Goal: Task Accomplishment & Management: Use online tool/utility

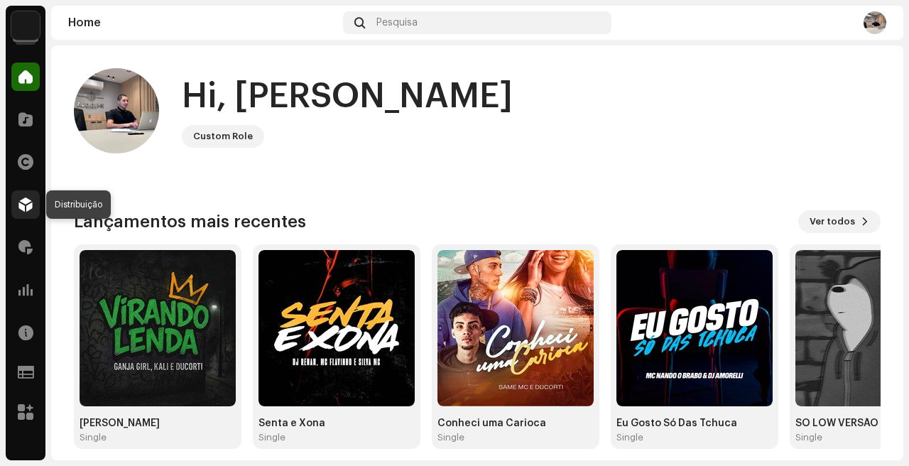
click at [25, 206] on span at bounding box center [25, 204] width 14 height 11
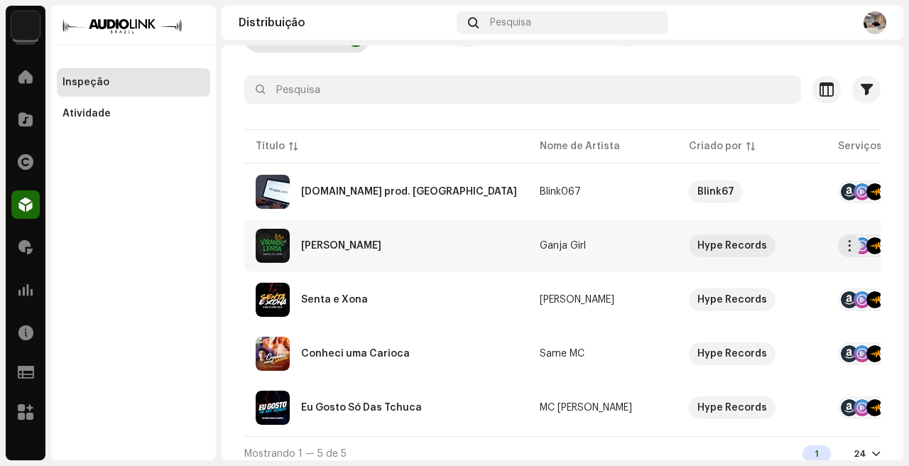
scroll to position [122, 0]
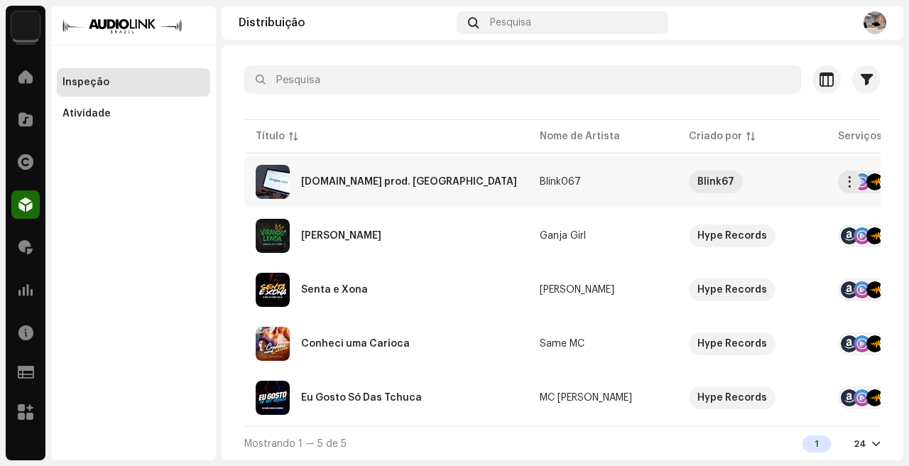
click at [528, 187] on td "Blink067" at bounding box center [602, 181] width 149 height 51
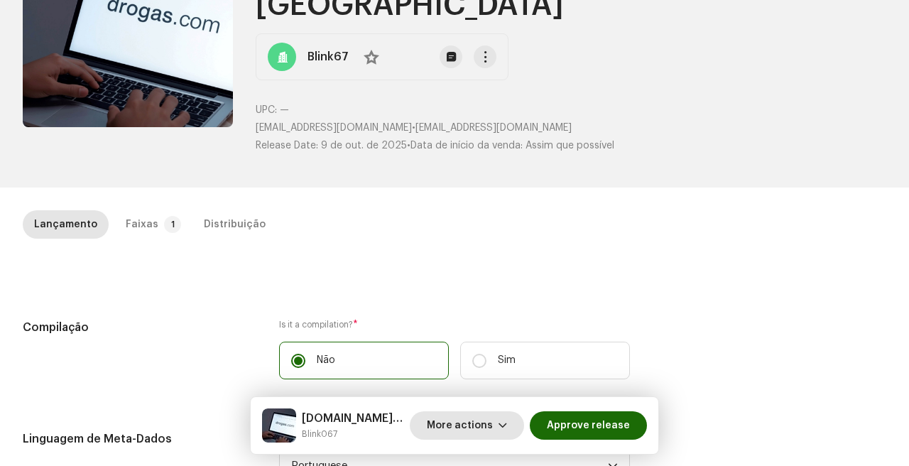
scroll to position [147, 0]
click at [491, 430] on span "More actions" at bounding box center [460, 425] width 66 height 28
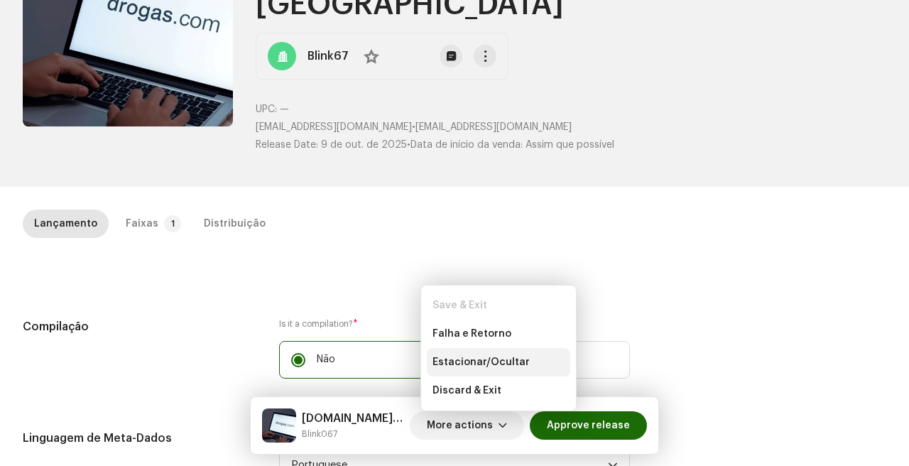
click at [501, 362] on span "Estacionar/Ocultar" at bounding box center [480, 361] width 97 height 11
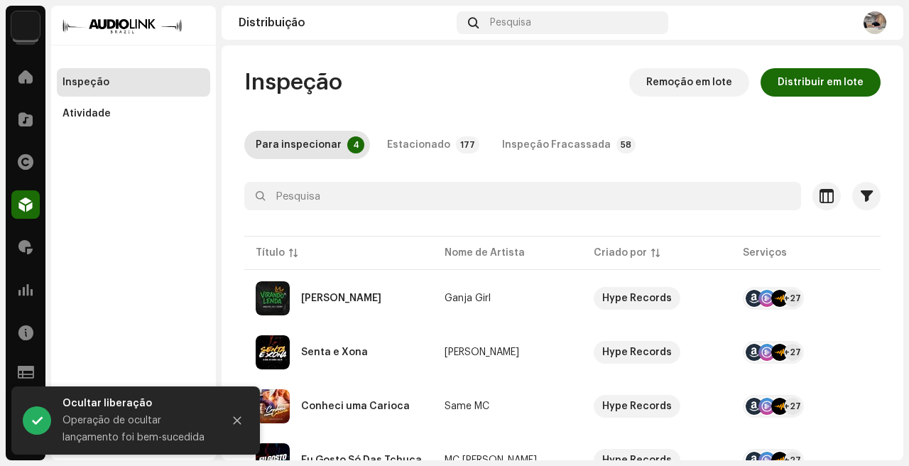
scroll to position [68, 0]
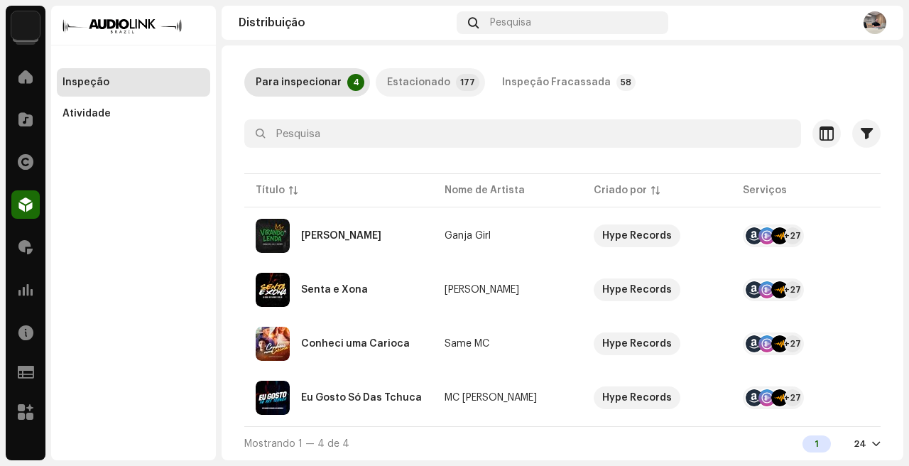
click at [434, 84] on div "Estacionado" at bounding box center [418, 82] width 63 height 28
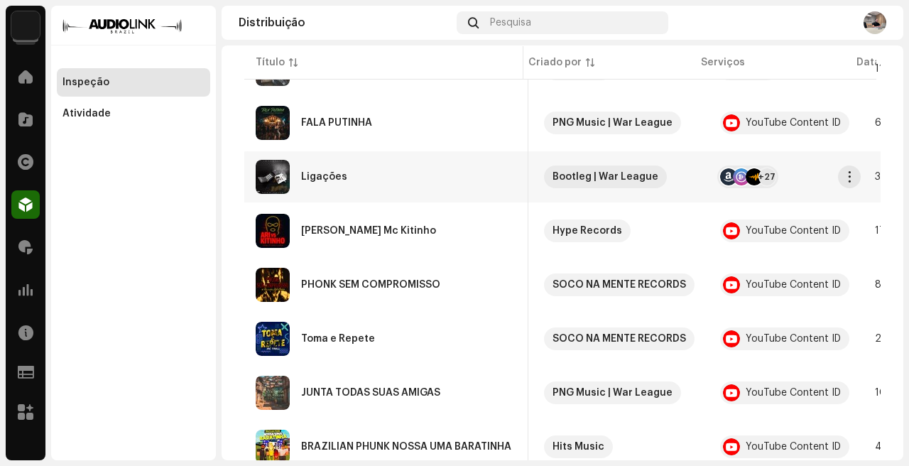
scroll to position [1094, 0]
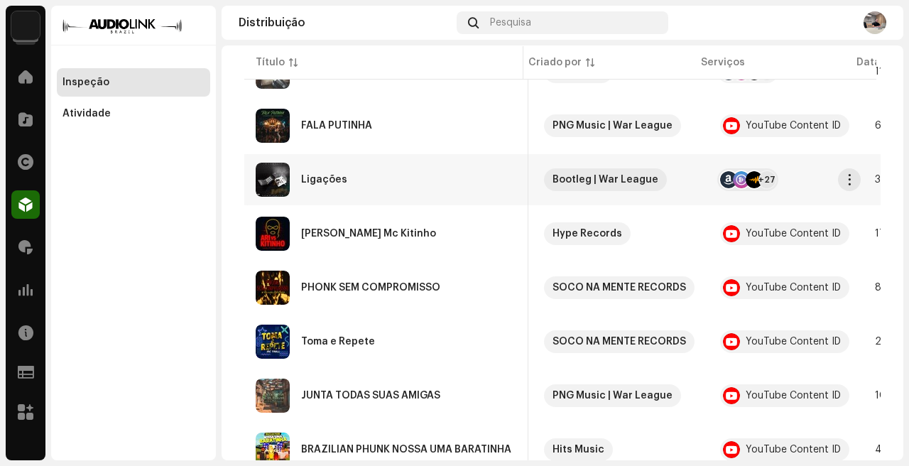
click at [432, 156] on td "Ligações" at bounding box center [386, 179] width 284 height 51
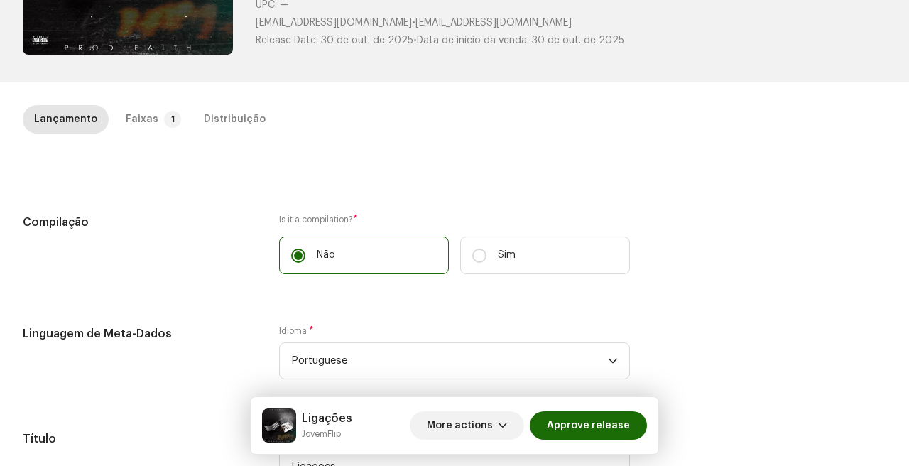
scroll to position [222, 0]
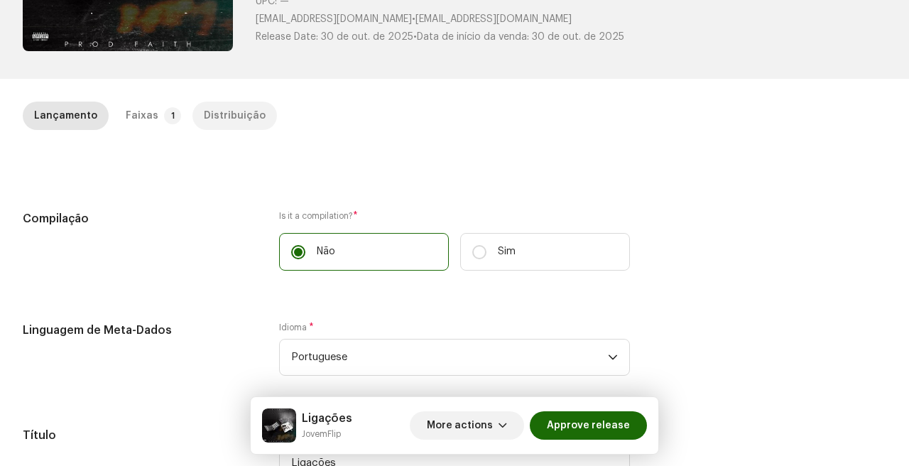
click at [236, 119] on div "Distribuição" at bounding box center [235, 116] width 62 height 28
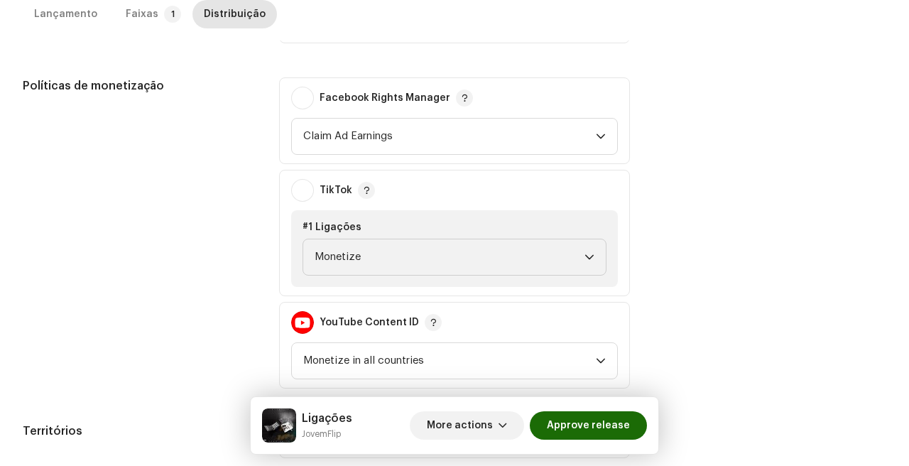
scroll to position [883, 0]
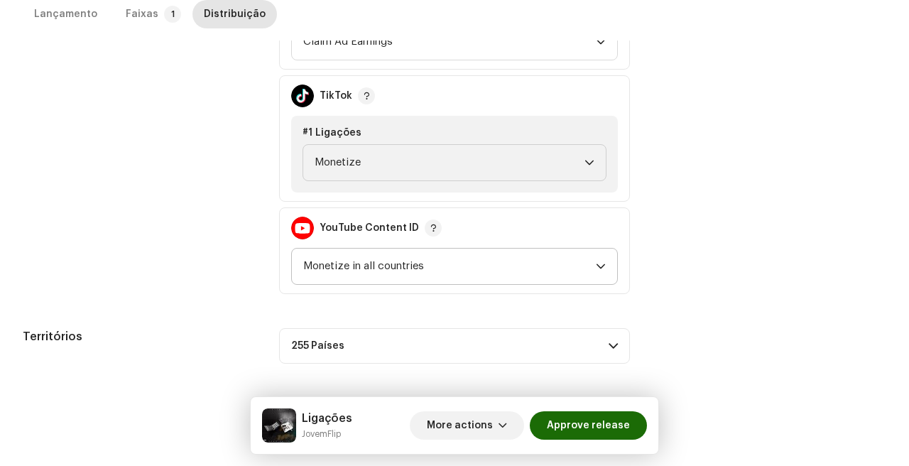
click at [412, 275] on span "Monetize in all countries" at bounding box center [449, 267] width 293 height 36
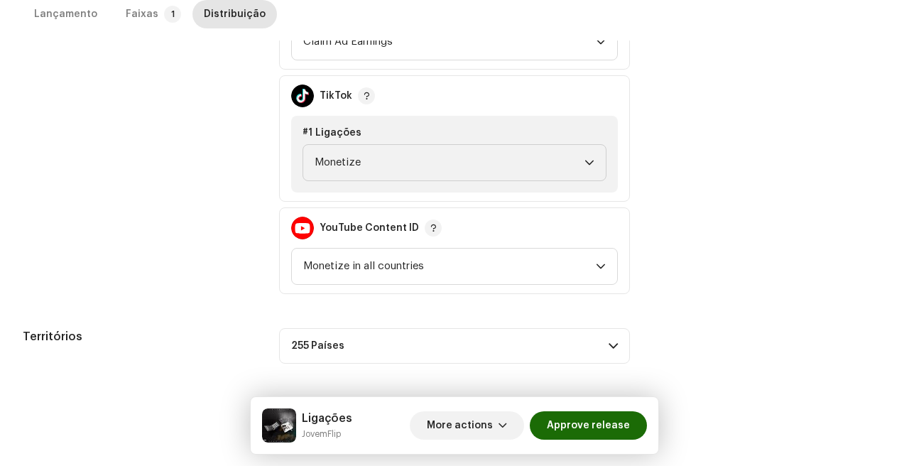
scroll to position [882, 0]
click at [451, 275] on span "Monetize in all countries" at bounding box center [449, 267] width 293 height 36
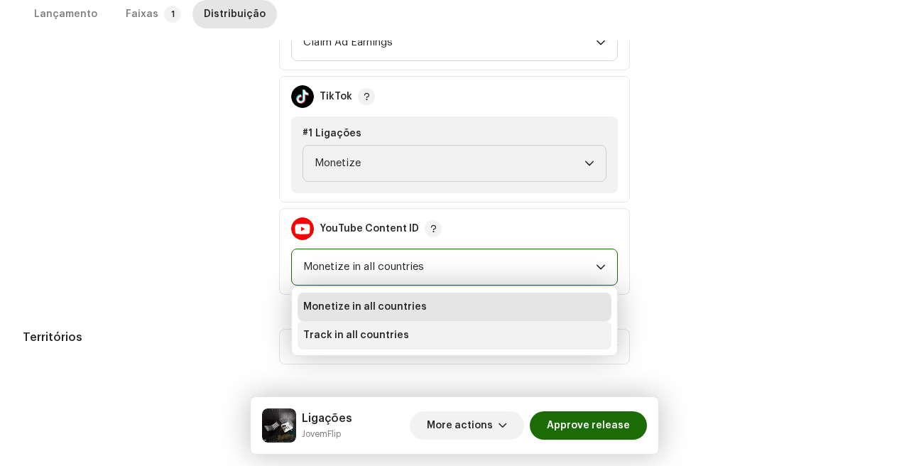
click at [386, 329] on span "Track in all countries" at bounding box center [356, 335] width 106 height 14
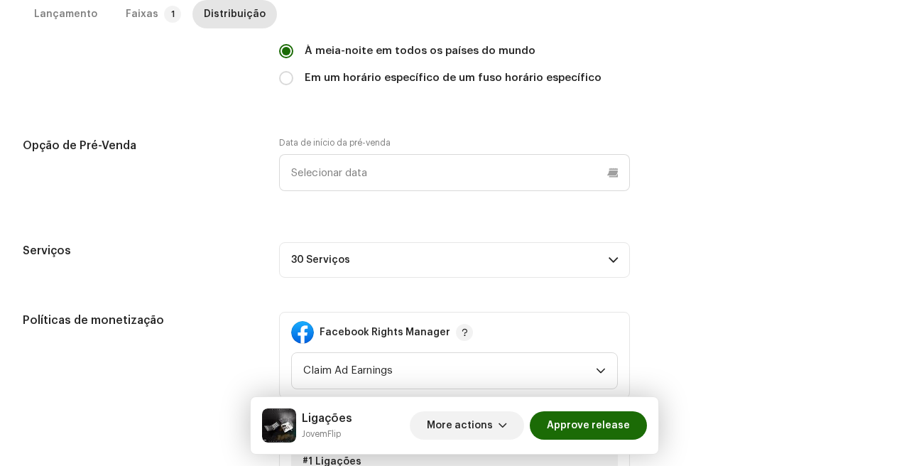
scroll to position [0, 0]
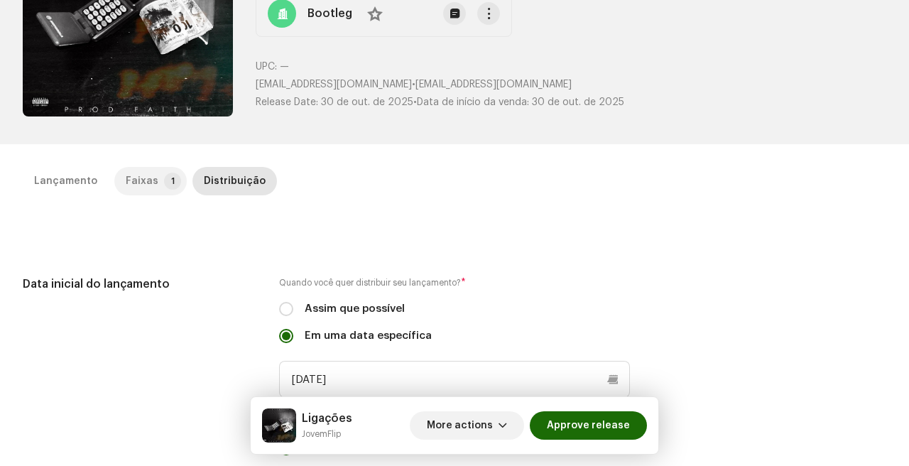
click at [145, 181] on div "Faixas" at bounding box center [142, 181] width 33 height 28
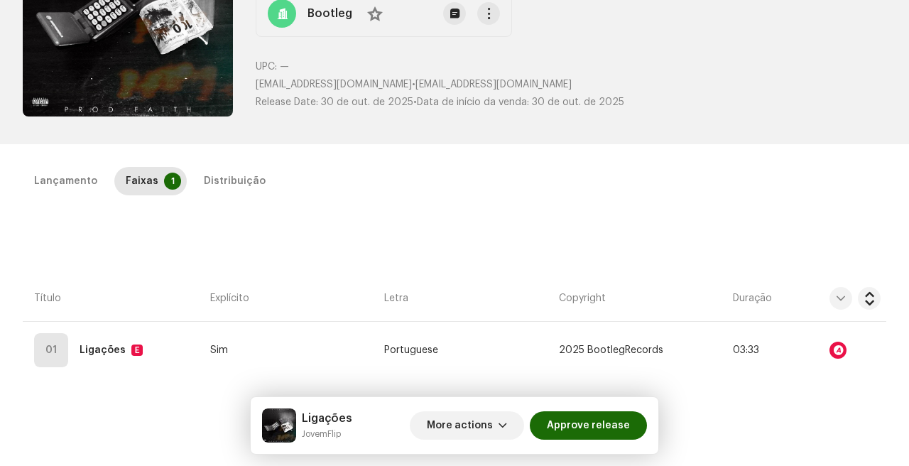
scroll to position [324, 0]
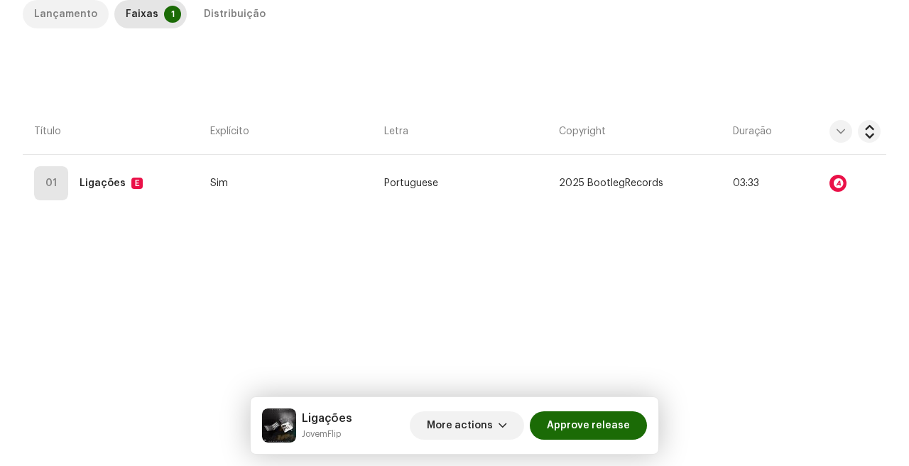
click at [85, 7] on div "Lançamento" at bounding box center [65, 14] width 63 height 28
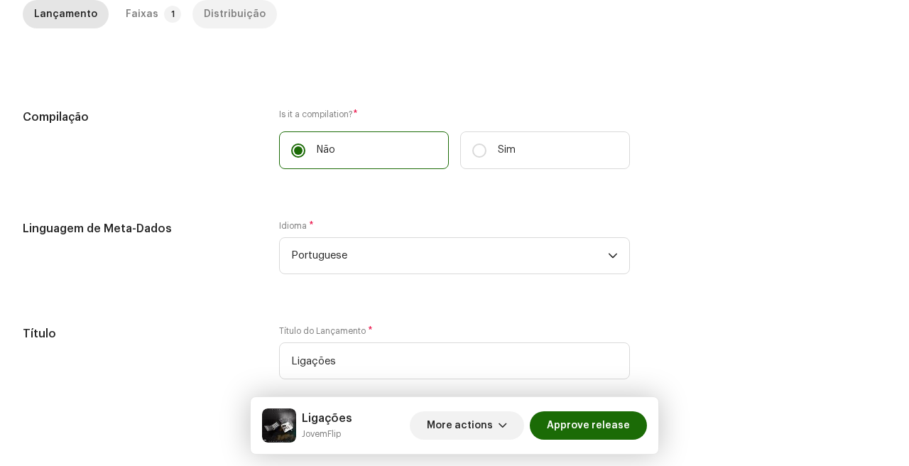
click at [222, 14] on div "Distribuição" at bounding box center [235, 14] width 62 height 28
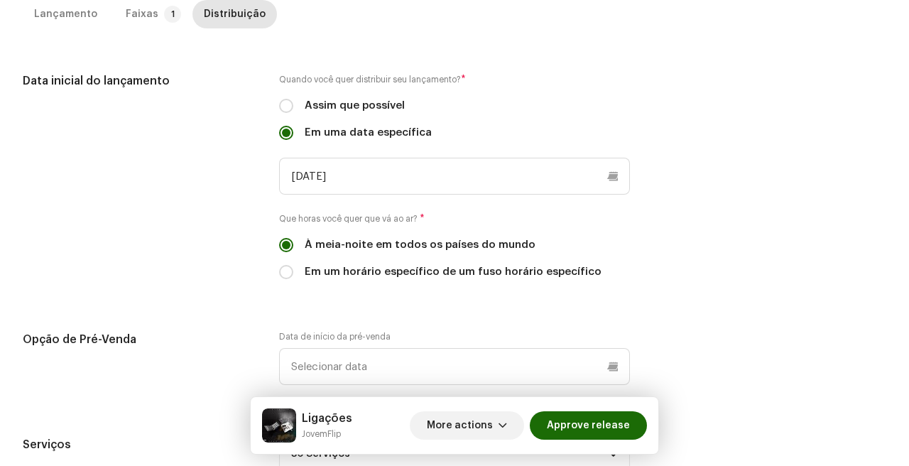
scroll to position [0, 0]
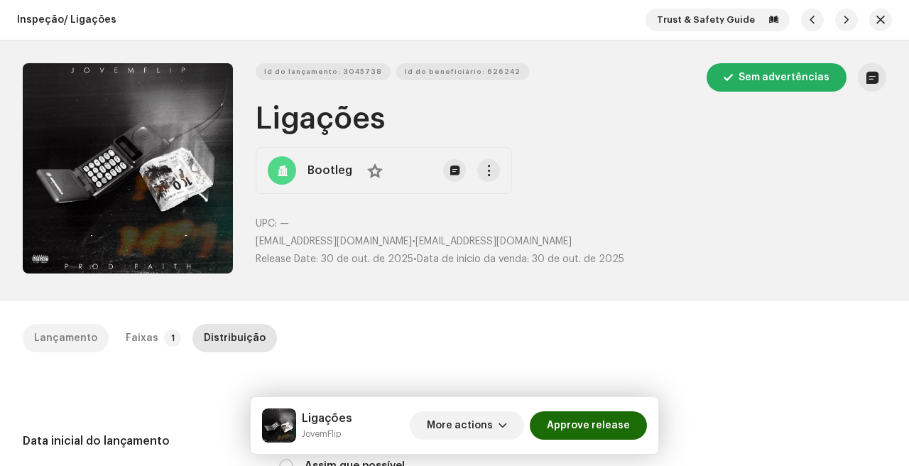
click at [82, 329] on div "Lançamento" at bounding box center [65, 338] width 63 height 28
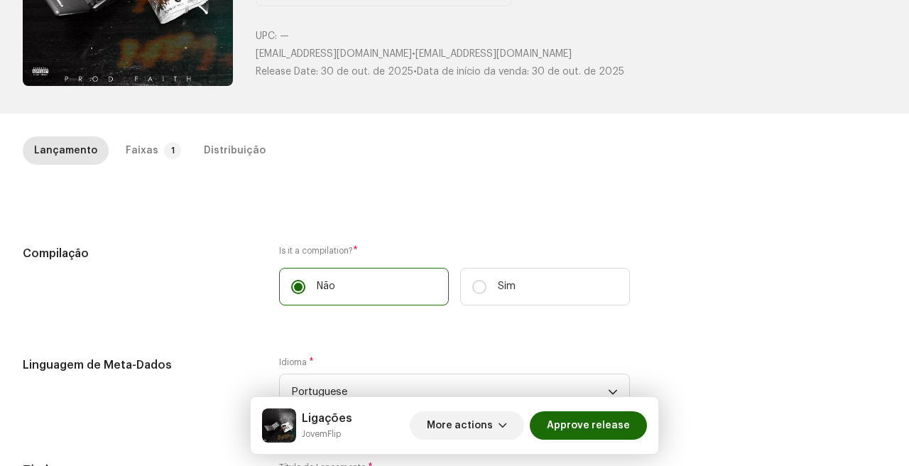
scroll to position [210, 0]
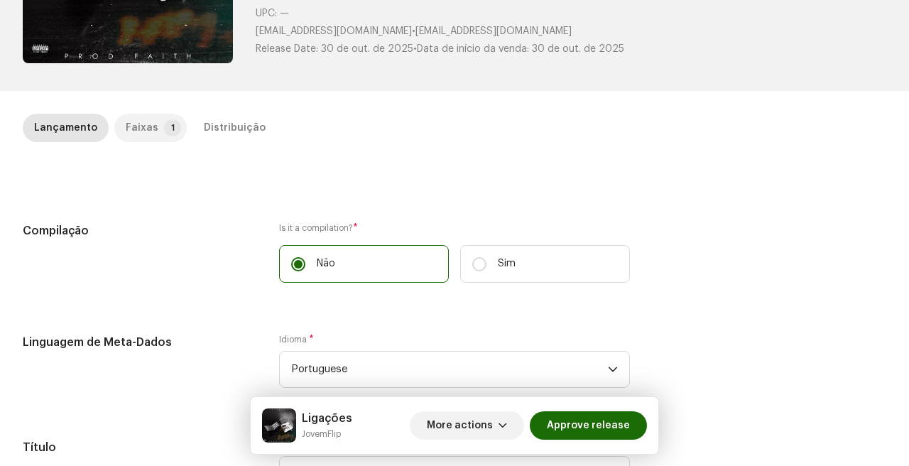
click at [143, 131] on div "Faixas" at bounding box center [142, 128] width 33 height 28
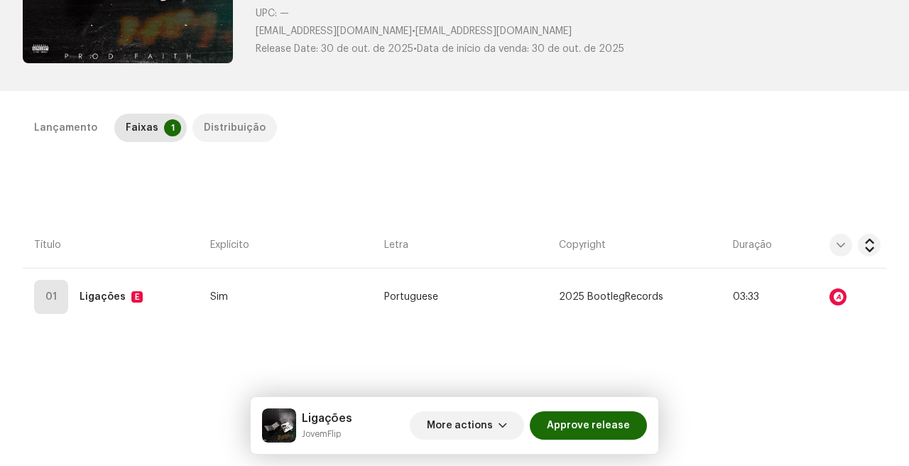
click at [231, 127] on div "Distribuição" at bounding box center [235, 128] width 62 height 28
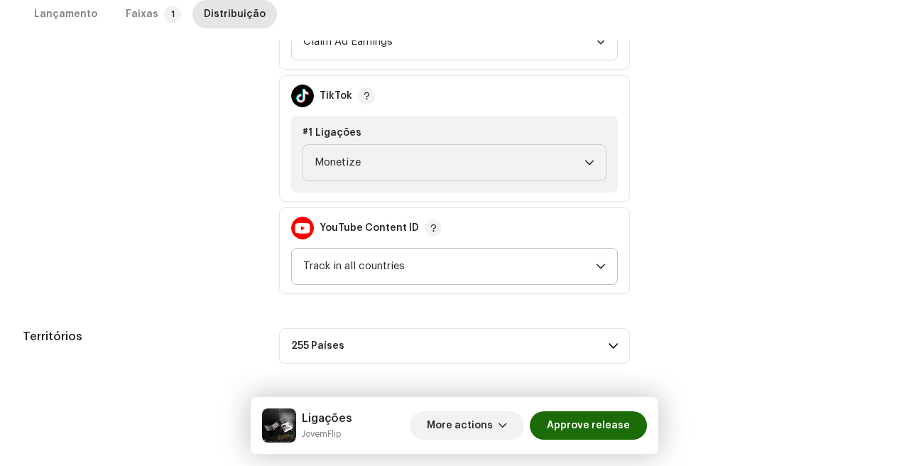
scroll to position [882, 0]
click at [328, 270] on span "Track in all countries" at bounding box center [449, 267] width 293 height 36
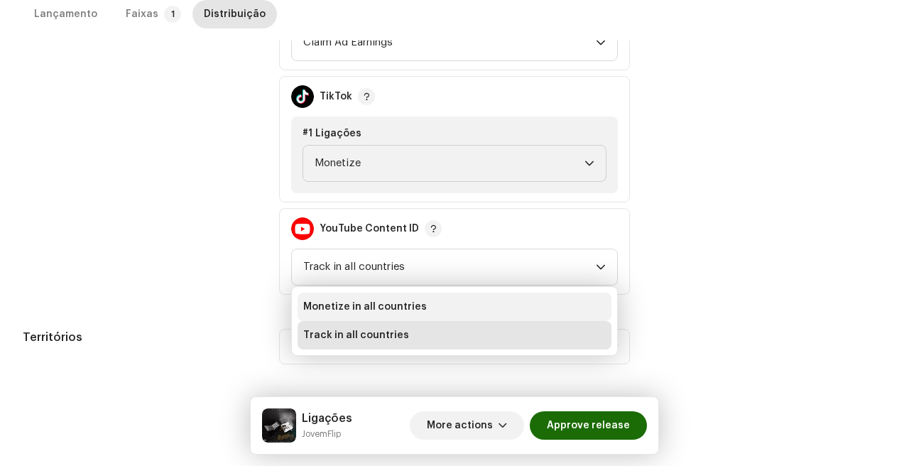
click at [403, 308] on span "Monetize in all countries" at bounding box center [365, 307] width 124 height 14
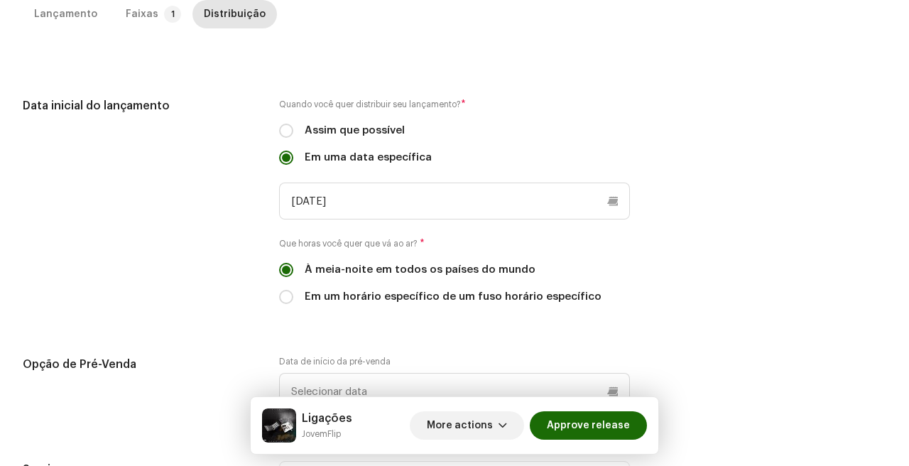
scroll to position [223, 0]
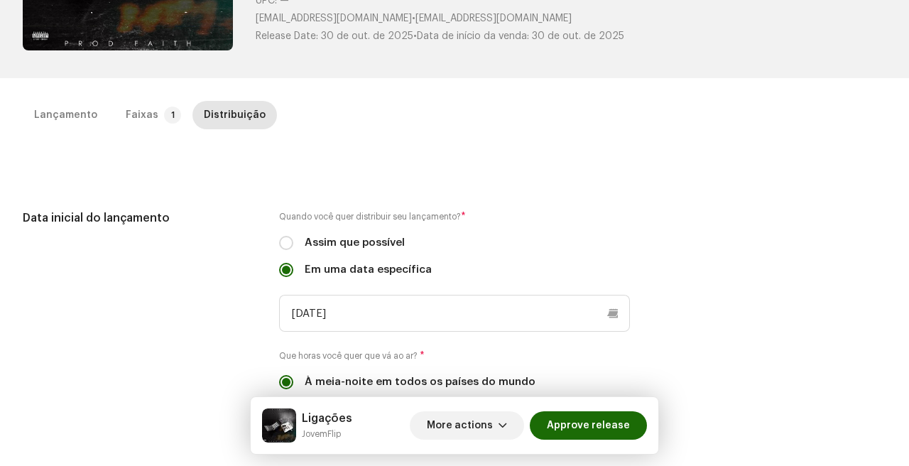
click at [72, 87] on div "Inspeção / Ligações Trust & Safety Guide Id do lançamento: 3045738 Id do benefi…" at bounding box center [454, 233] width 909 height 466
click at [72, 109] on div "Lançamento" at bounding box center [65, 115] width 63 height 28
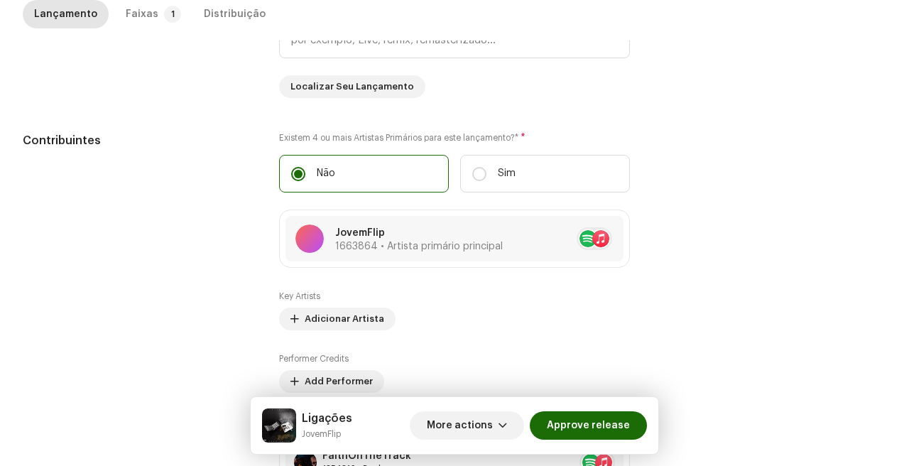
scroll to position [1472, 0]
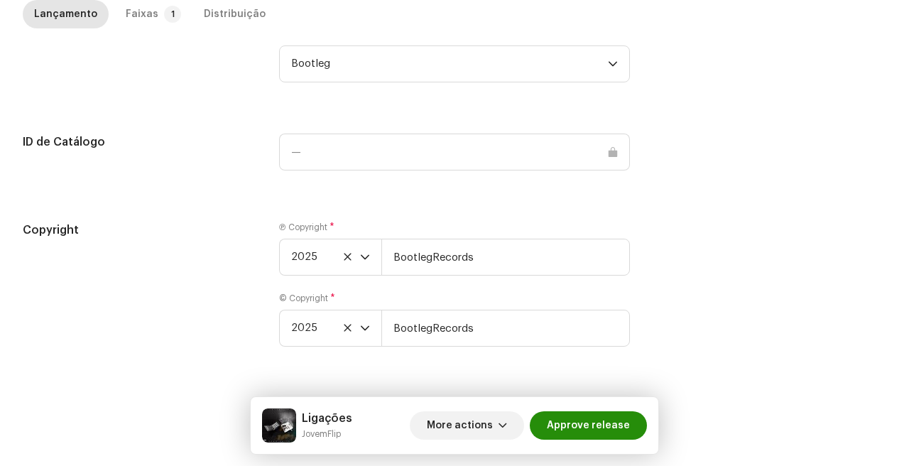
click at [586, 426] on span "Approve release" at bounding box center [588, 425] width 83 height 28
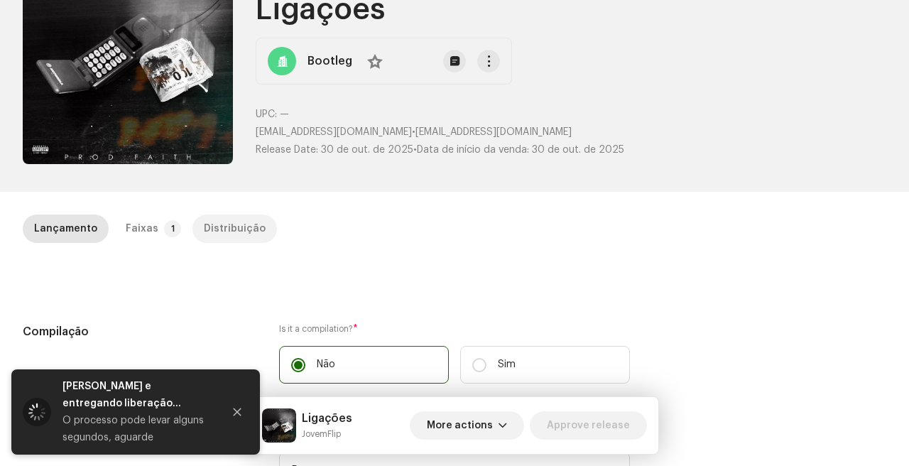
scroll to position [0, 0]
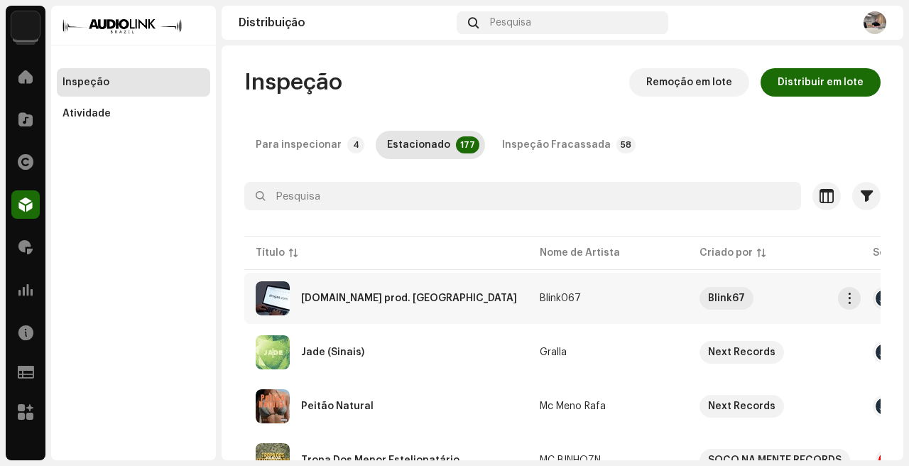
scroll to position [65, 0]
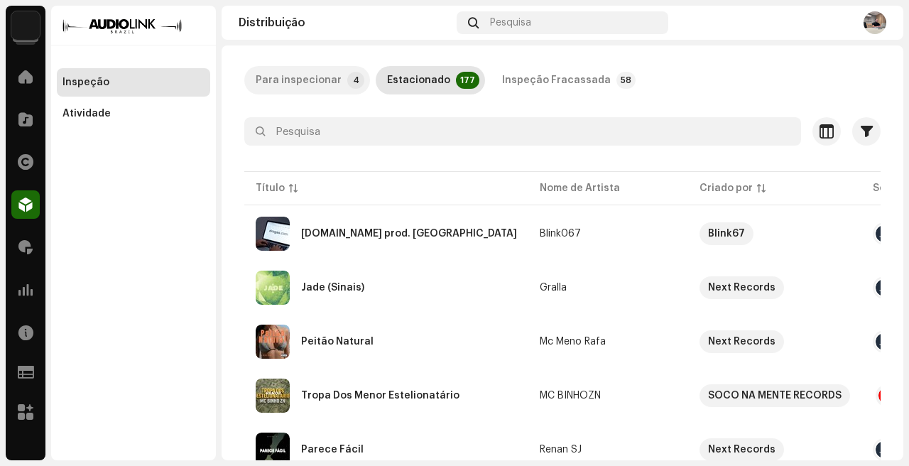
click at [274, 77] on div "Para inspecionar" at bounding box center [299, 80] width 86 height 28
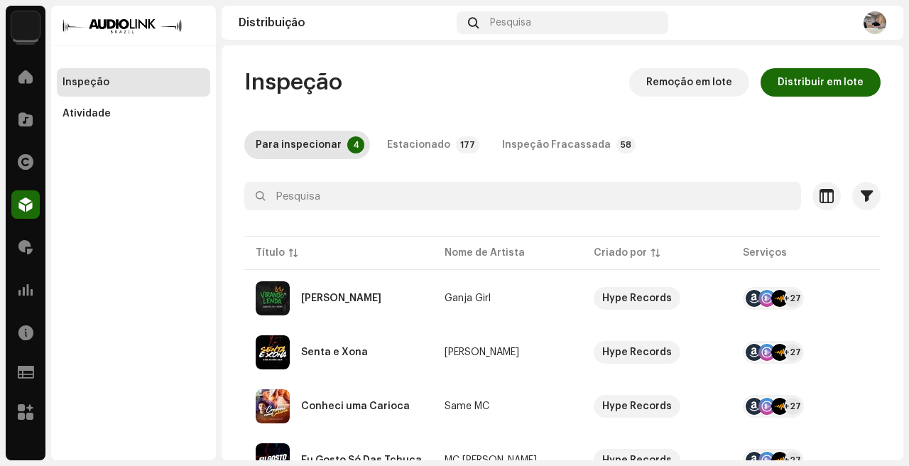
scroll to position [68, 0]
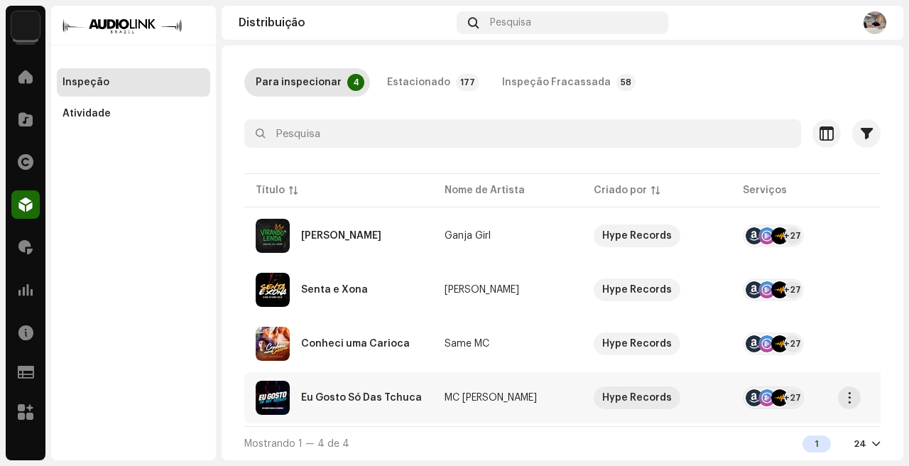
click at [555, 397] on td "MC [PERSON_NAME]" at bounding box center [507, 397] width 149 height 51
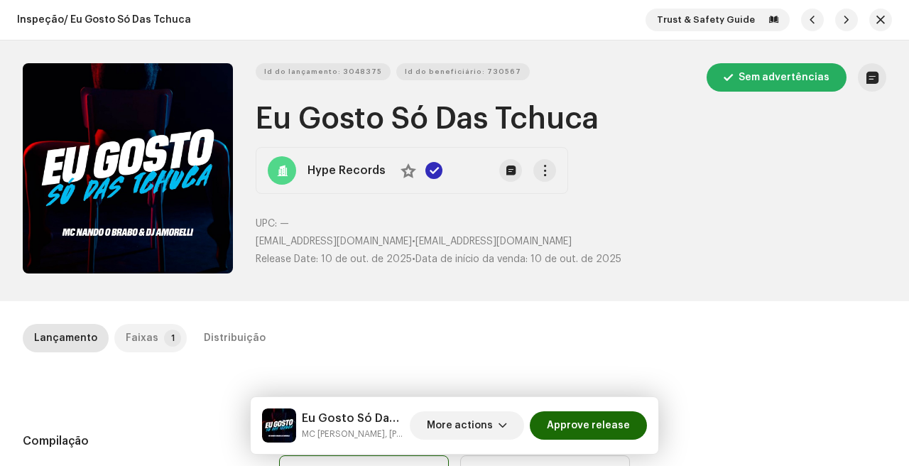
click at [126, 340] on div "Faixas" at bounding box center [142, 338] width 33 height 28
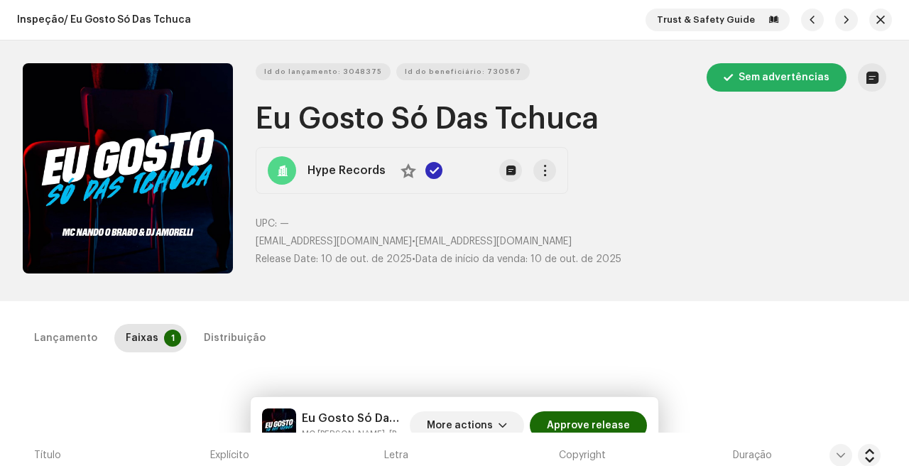
scroll to position [298, 0]
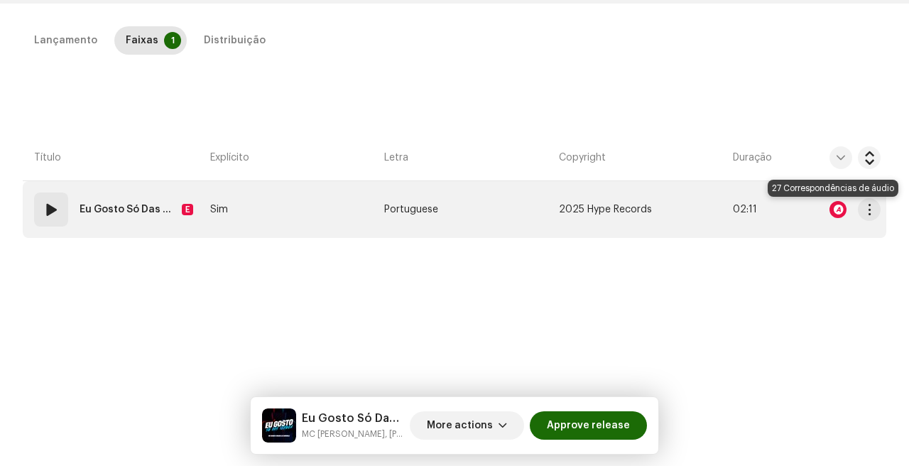
click at [835, 207] on div at bounding box center [837, 209] width 17 height 17
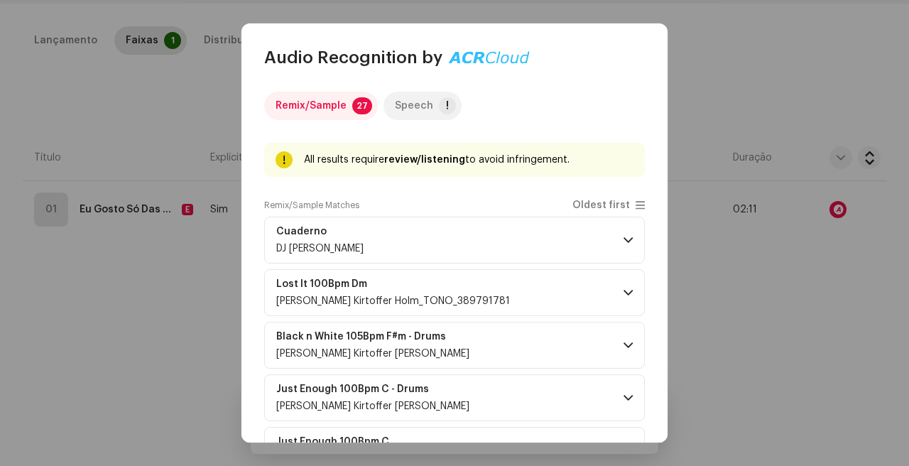
click at [407, 102] on div "Speech" at bounding box center [414, 106] width 38 height 28
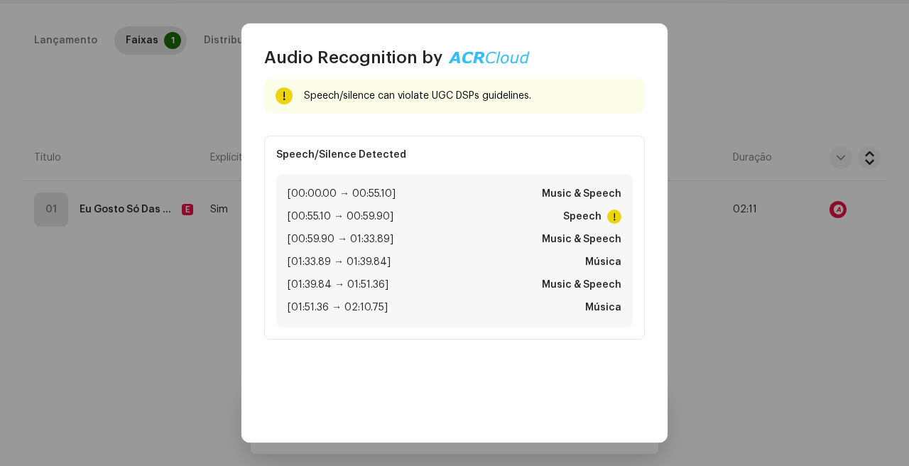
scroll to position [0, 0]
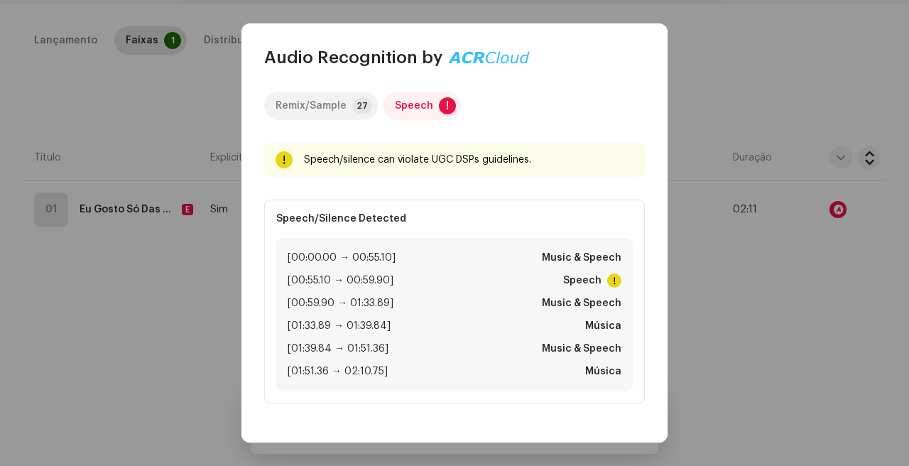
click at [330, 111] on div "Remix/Sample" at bounding box center [311, 106] width 71 height 28
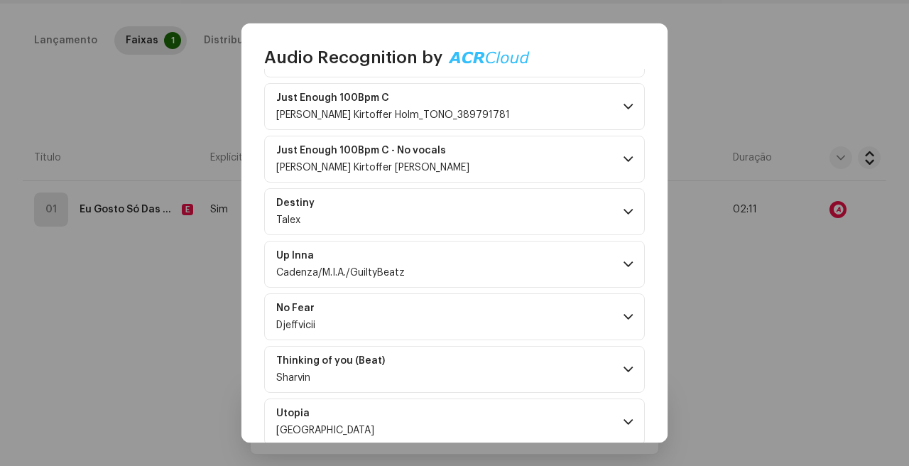
scroll to position [370, 0]
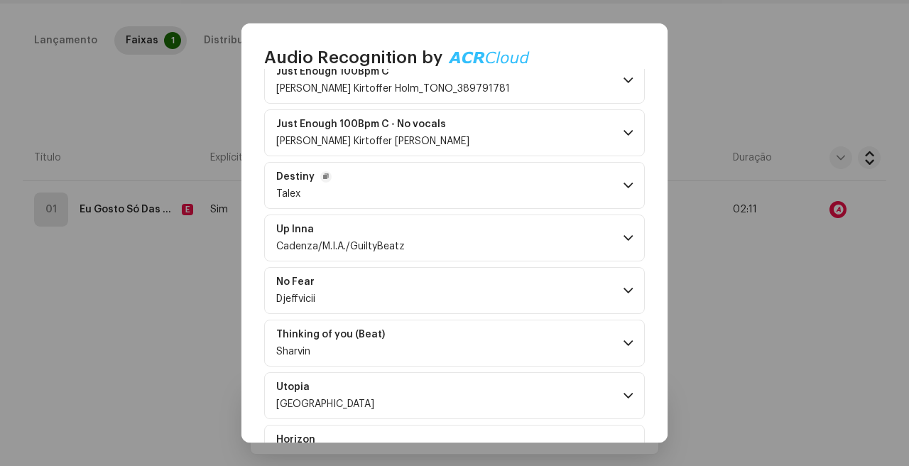
click at [427, 178] on p-accordion-header "Destiny Talex" at bounding box center [454, 185] width 381 height 47
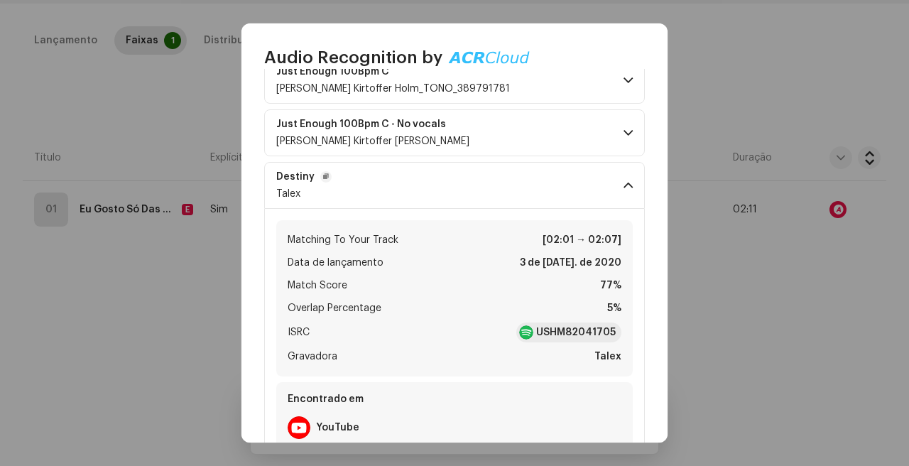
click at [427, 178] on p-accordion-header "Destiny Talex" at bounding box center [454, 185] width 381 height 47
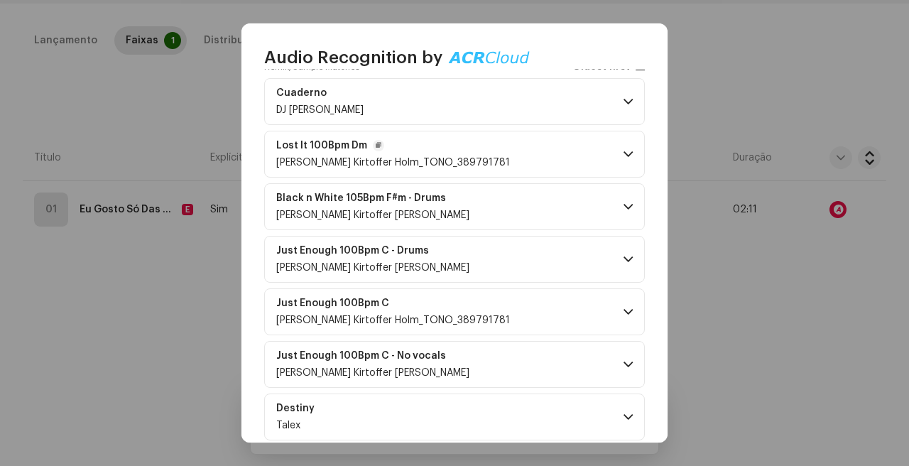
scroll to position [99, 0]
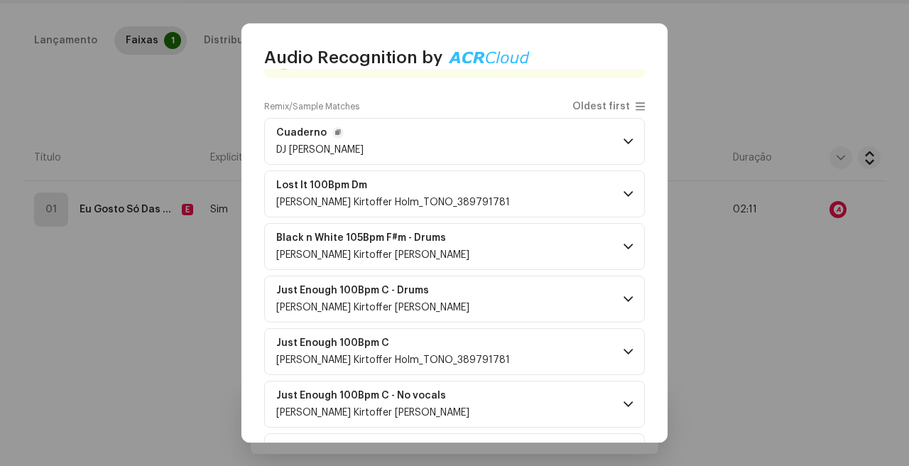
click at [526, 146] on p-accordion-header "Cuaderno DJ [PERSON_NAME]" at bounding box center [454, 141] width 381 height 47
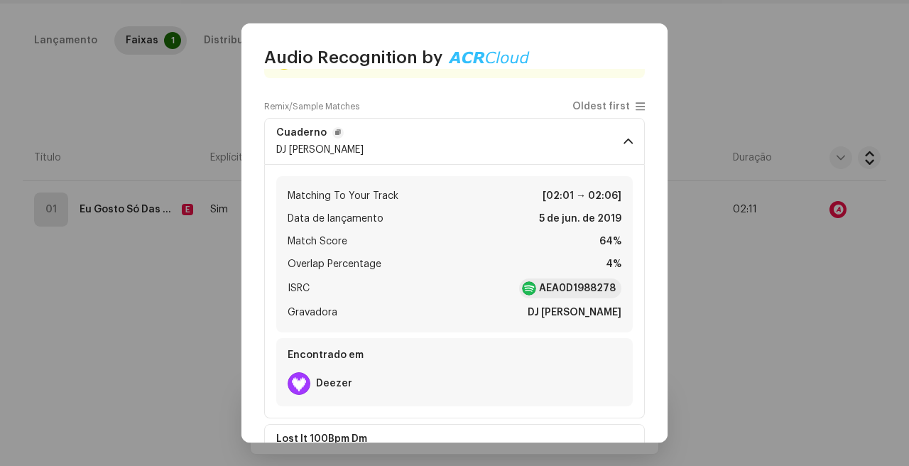
click at [526, 146] on p-accordion-header "Cuaderno DJ [PERSON_NAME]" at bounding box center [454, 141] width 381 height 47
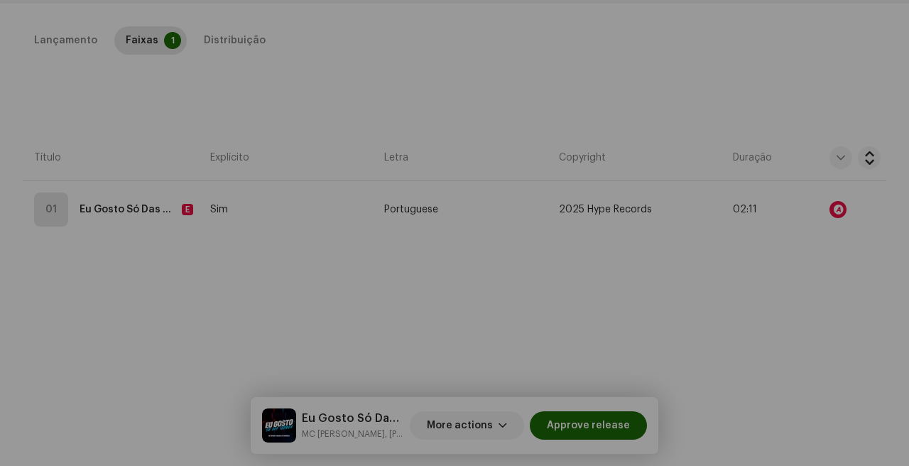
click at [716, 278] on div "Audio Recognition by Remix/Sample 27 Speech ! All results require review/listen…" at bounding box center [454, 233] width 909 height 466
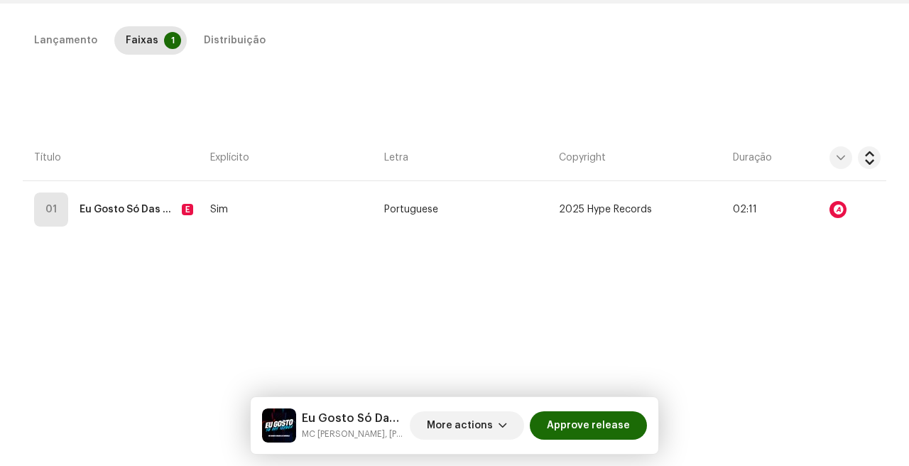
scroll to position [0, 0]
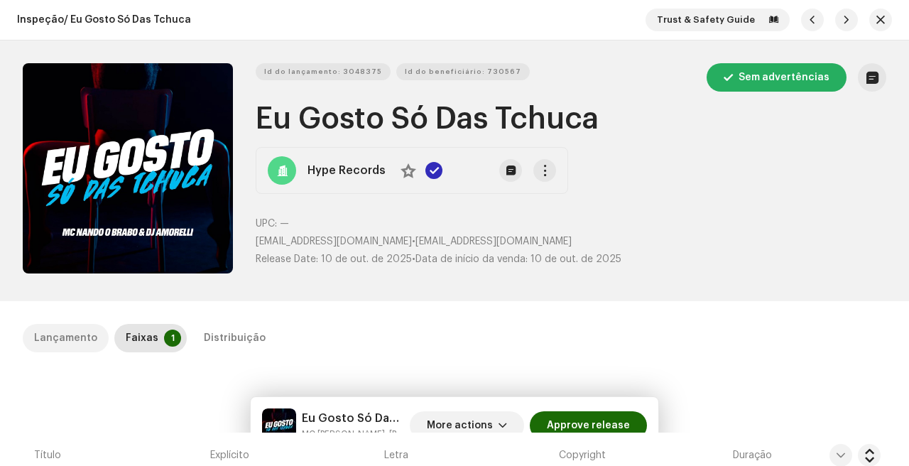
click at [69, 336] on div "Lançamento" at bounding box center [65, 338] width 63 height 28
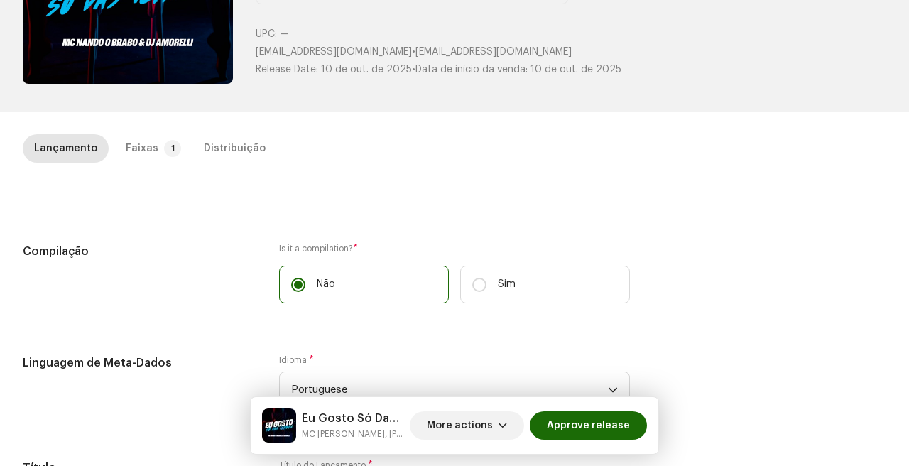
scroll to position [168, 0]
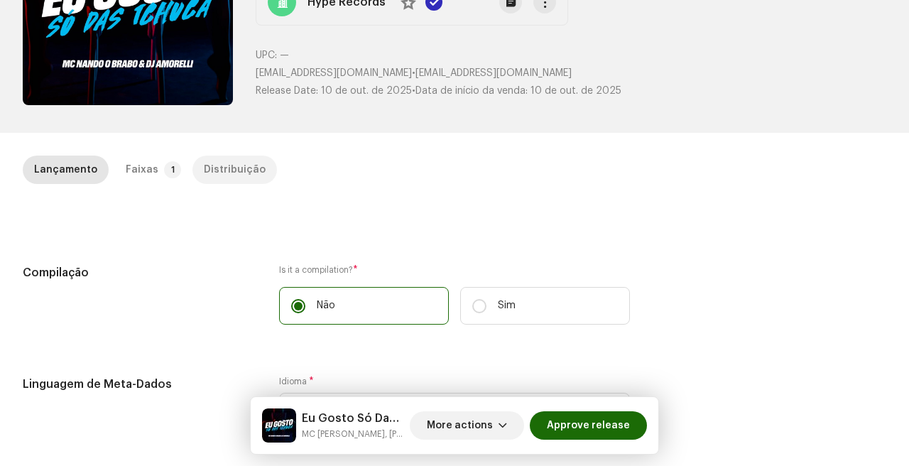
click at [231, 167] on div "Distribuição" at bounding box center [235, 170] width 62 height 28
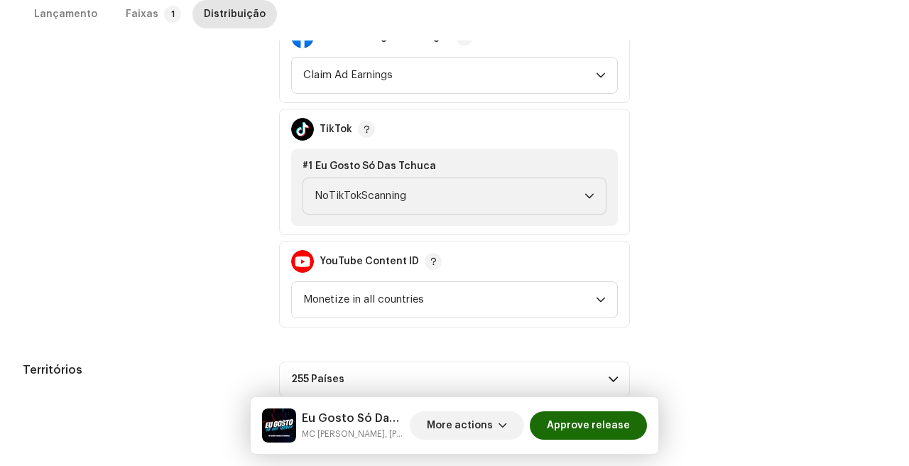
scroll to position [638, 0]
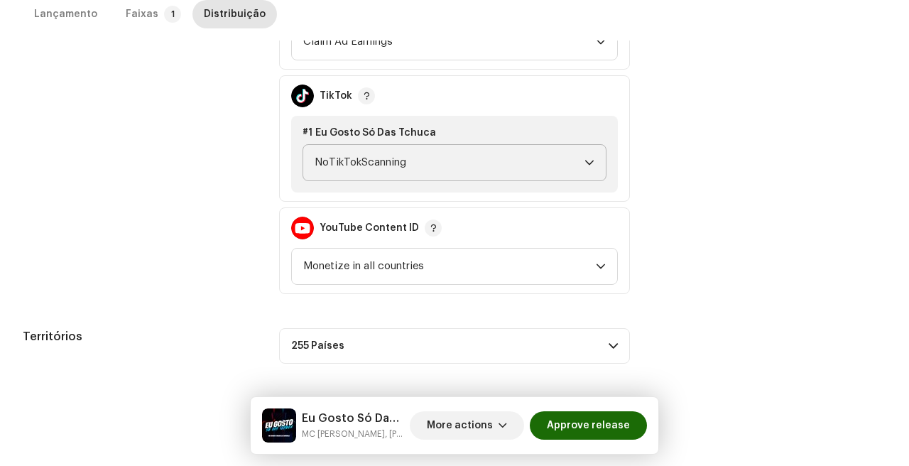
click at [418, 161] on span "NoTikTokScanning" at bounding box center [450, 163] width 270 height 36
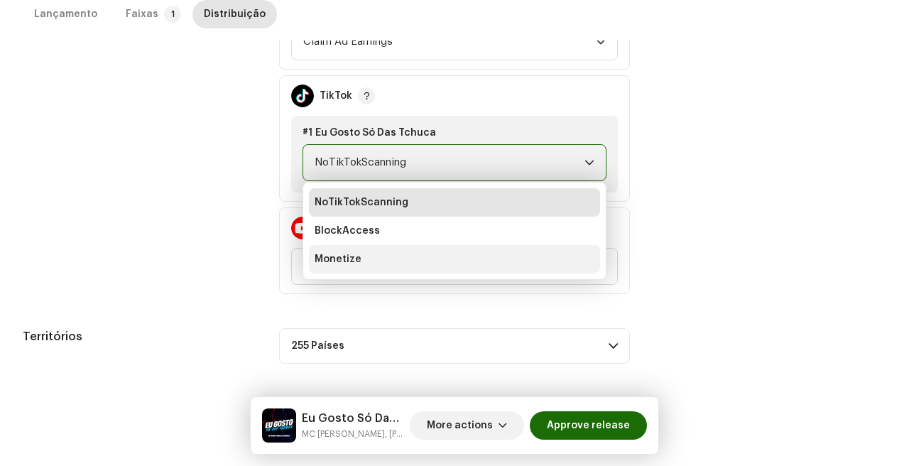
click at [383, 261] on li "Monetize" at bounding box center [454, 259] width 291 height 28
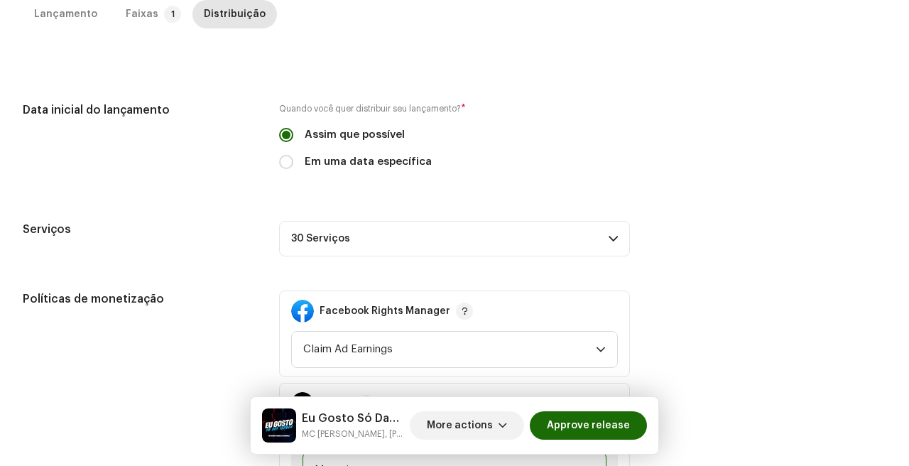
scroll to position [138, 0]
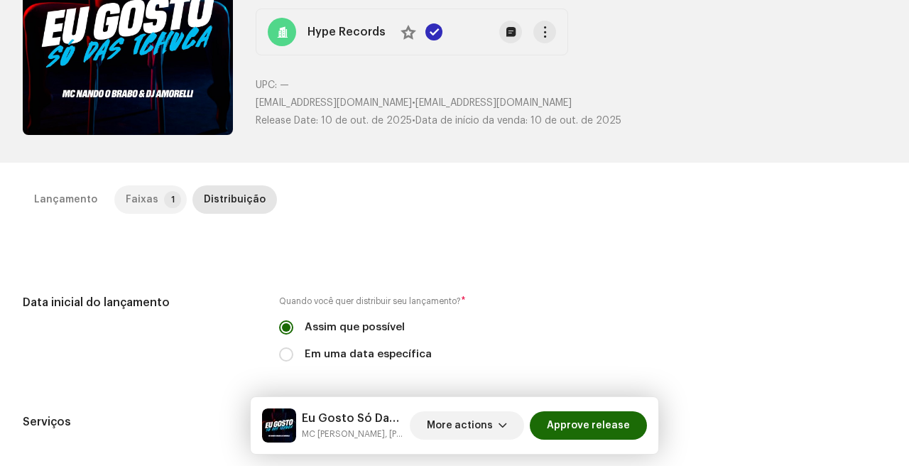
click at [129, 210] on div "Faixas" at bounding box center [142, 199] width 33 height 28
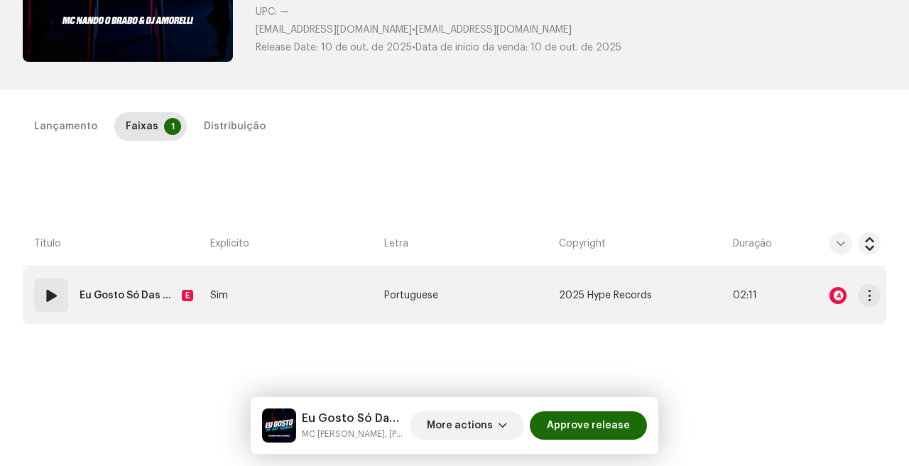
scroll to position [247, 0]
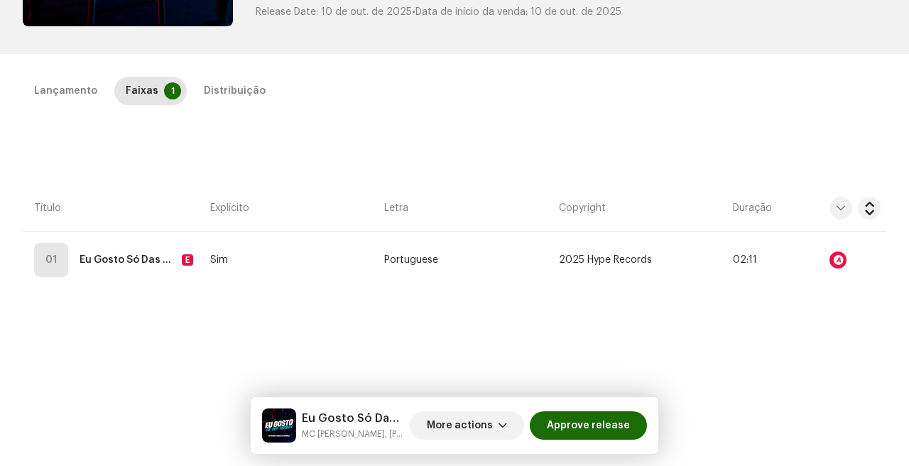
click at [62, 75] on div "Inspeção / Eu Gosto Só Das Tchuca Trust & Safety Guide Id do lançamento: 304837…" at bounding box center [454, 233] width 909 height 466
click at [70, 92] on div "Lançamento" at bounding box center [65, 91] width 63 height 28
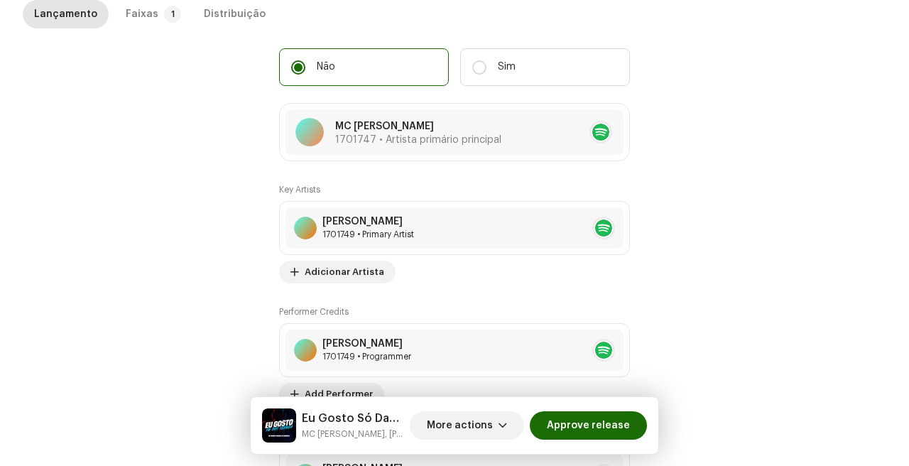
scroll to position [1218, 0]
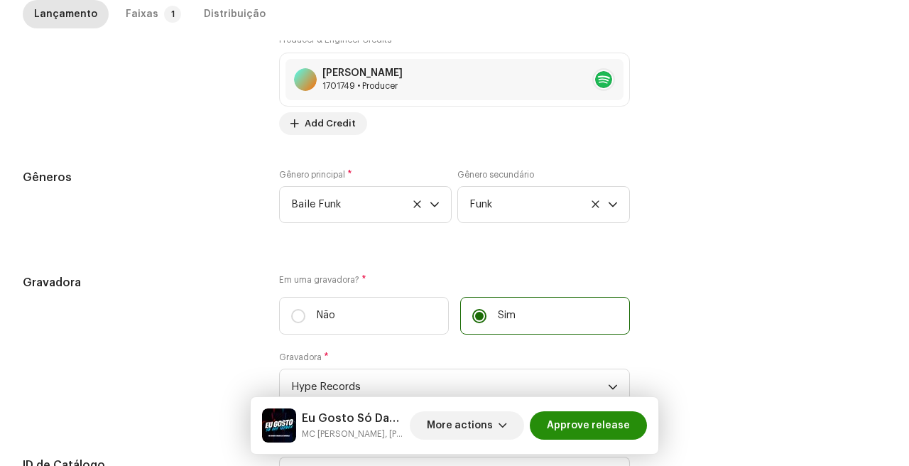
click at [574, 422] on span "Approve release" at bounding box center [588, 425] width 83 height 28
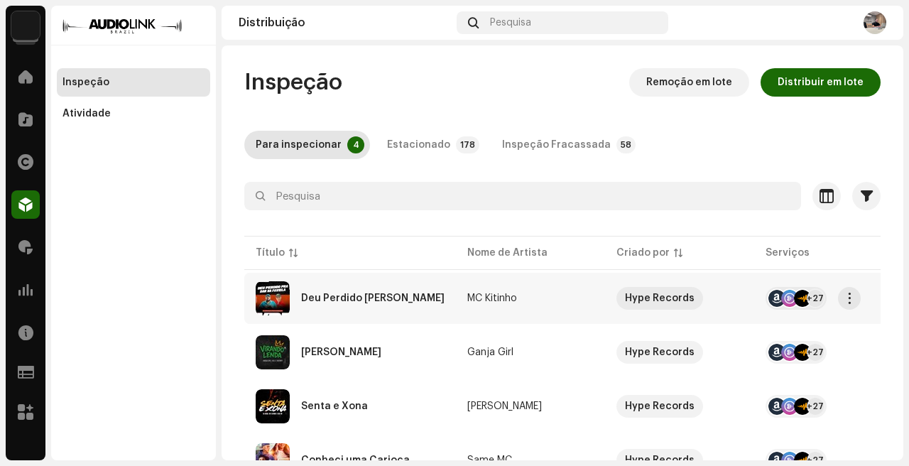
scroll to position [68, 0]
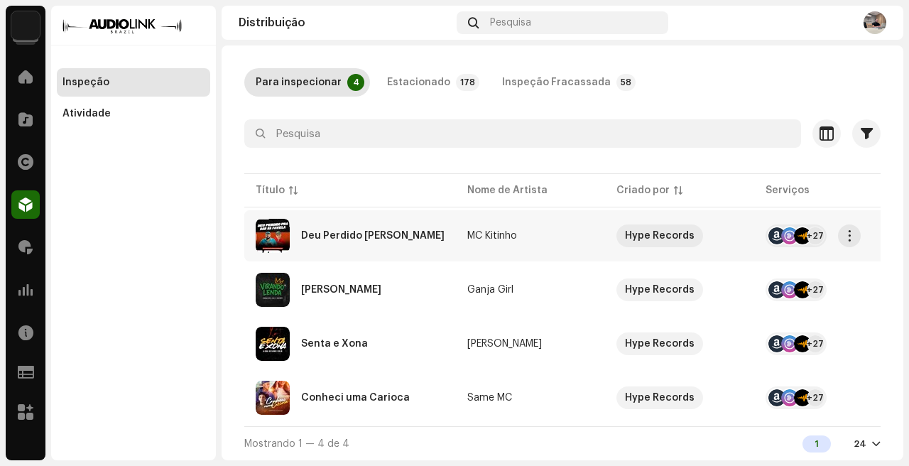
click at [544, 214] on td "MC Kitinho" at bounding box center [530, 235] width 149 height 51
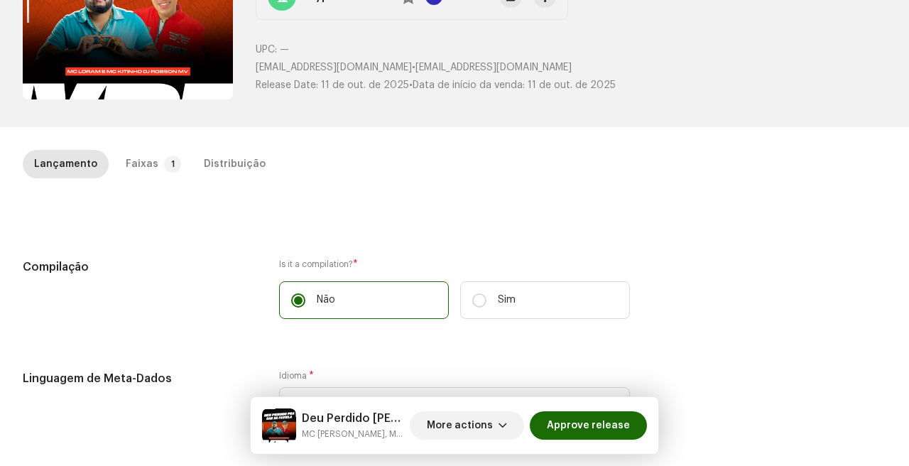
scroll to position [197, 0]
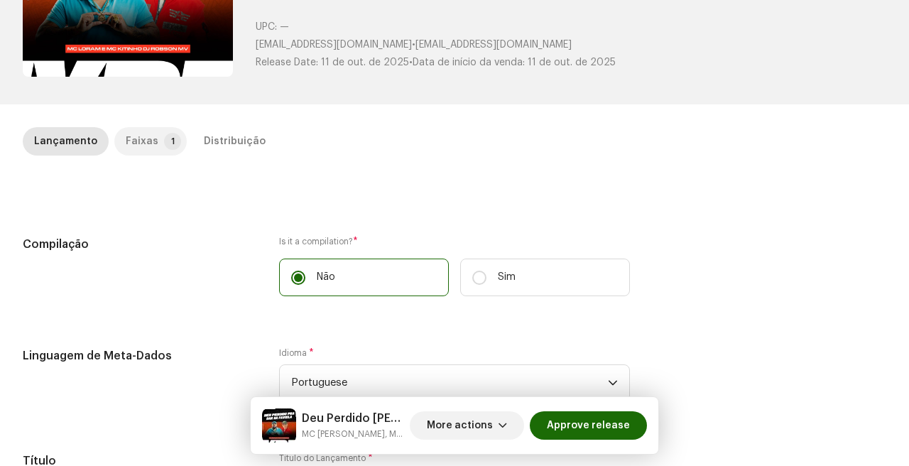
click at [138, 139] on div "Faixas" at bounding box center [142, 141] width 33 height 28
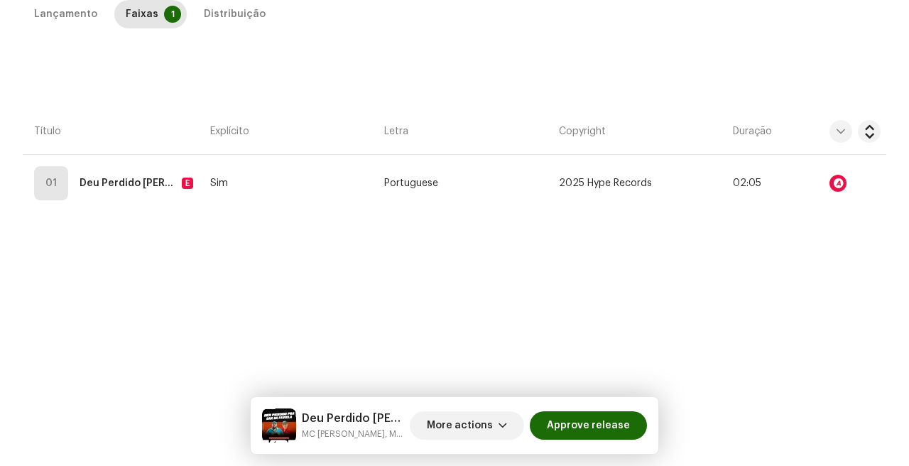
scroll to position [0, 0]
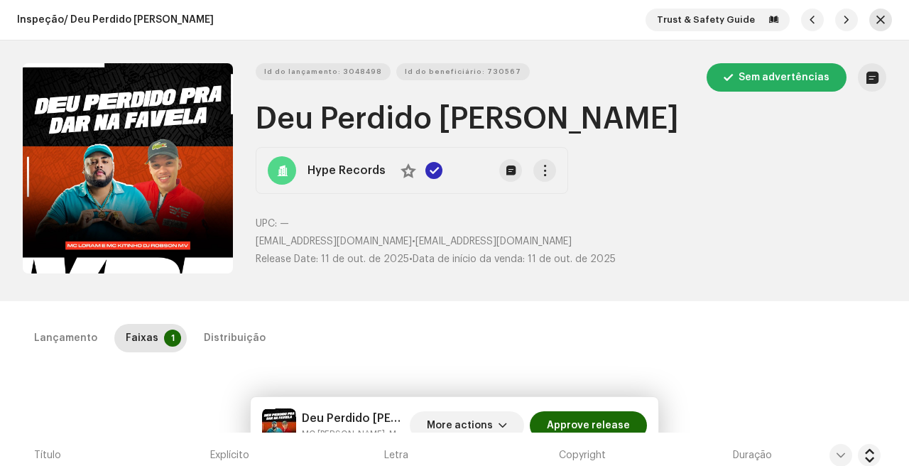
click at [878, 28] on button "button" at bounding box center [880, 20] width 23 height 23
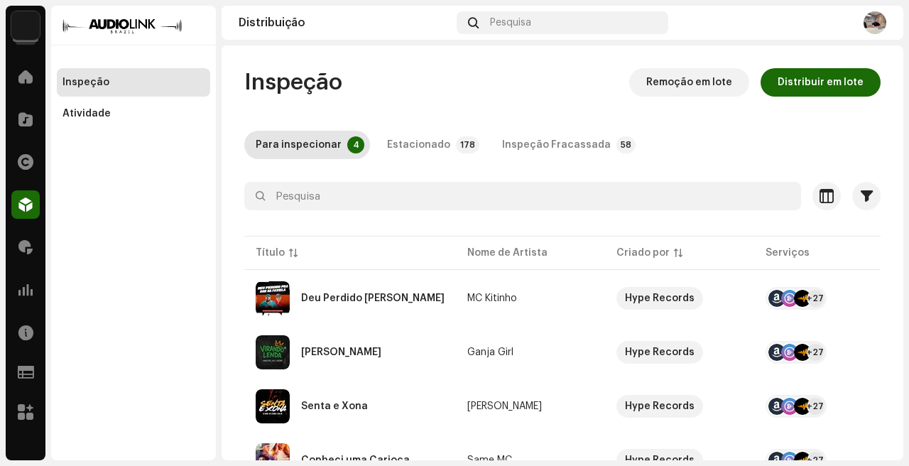
scroll to position [68, 0]
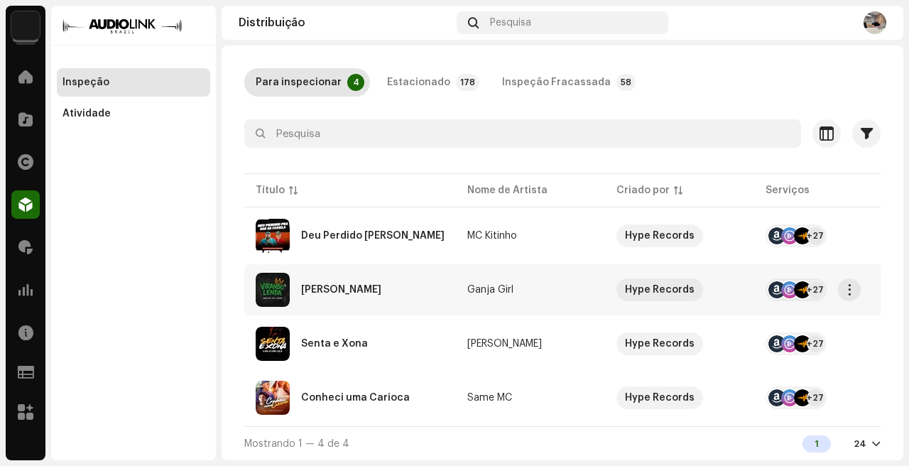
click at [416, 266] on td "[PERSON_NAME]" at bounding box center [350, 289] width 212 height 51
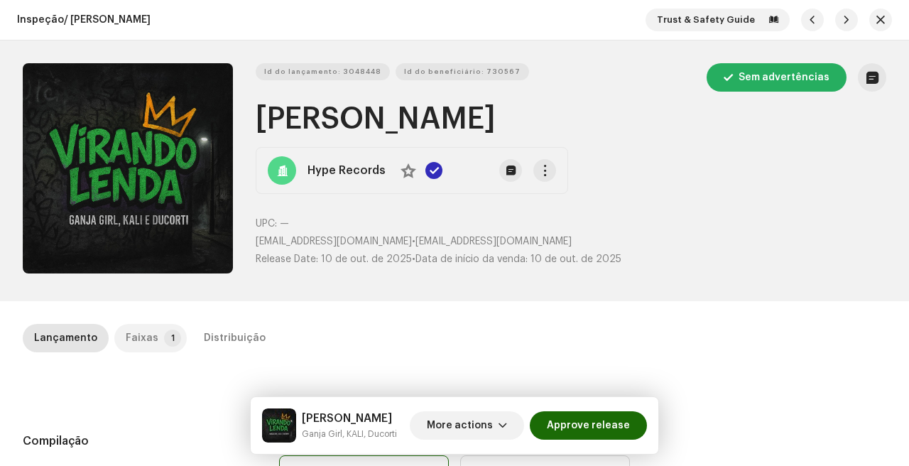
click at [153, 332] on p-tab "Faixas 1" at bounding box center [150, 338] width 72 height 28
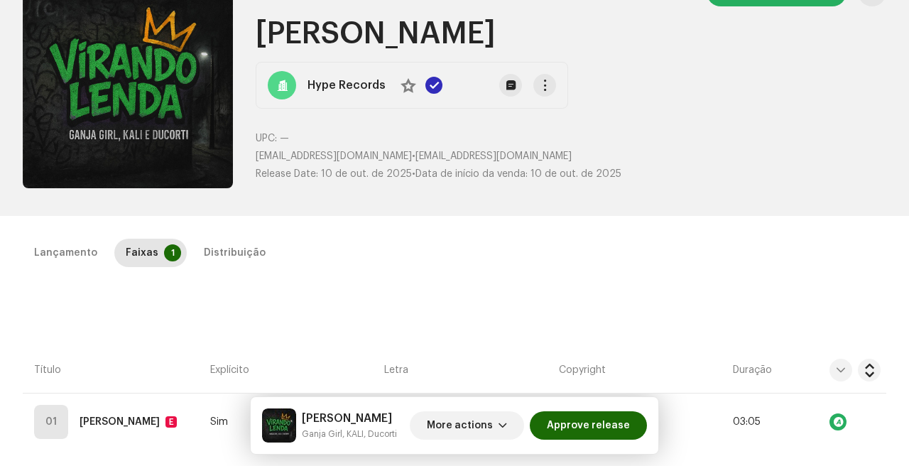
scroll to position [84, 0]
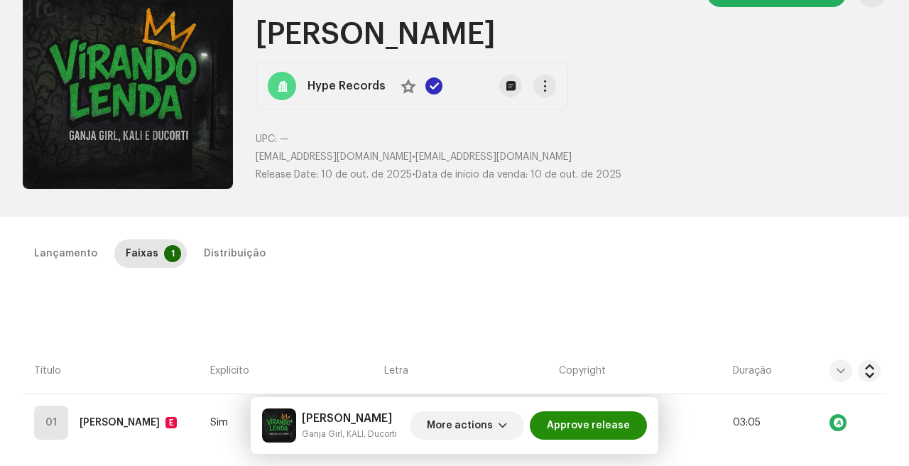
click at [584, 420] on span "Approve release" at bounding box center [588, 425] width 83 height 28
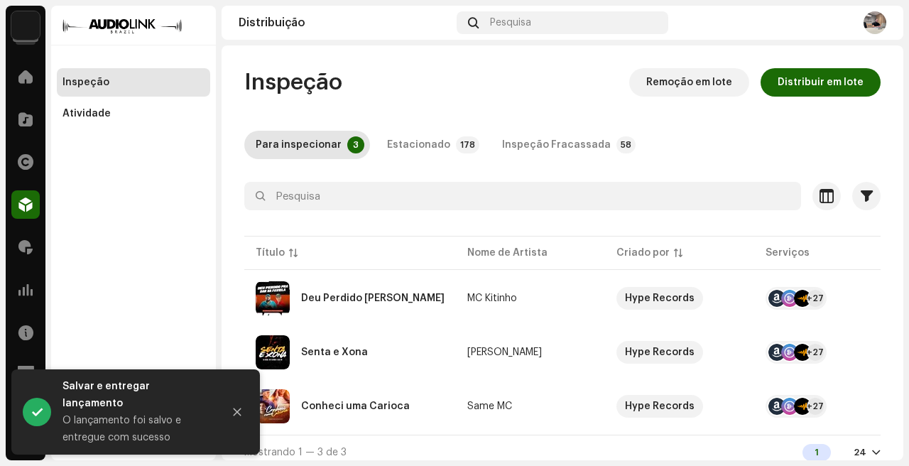
scroll to position [14, 0]
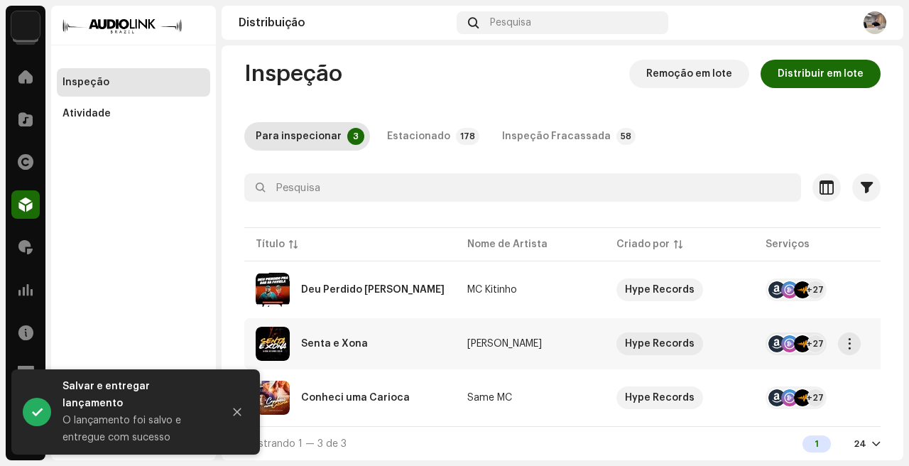
click at [537, 344] on td "[PERSON_NAME]" at bounding box center [530, 343] width 149 height 51
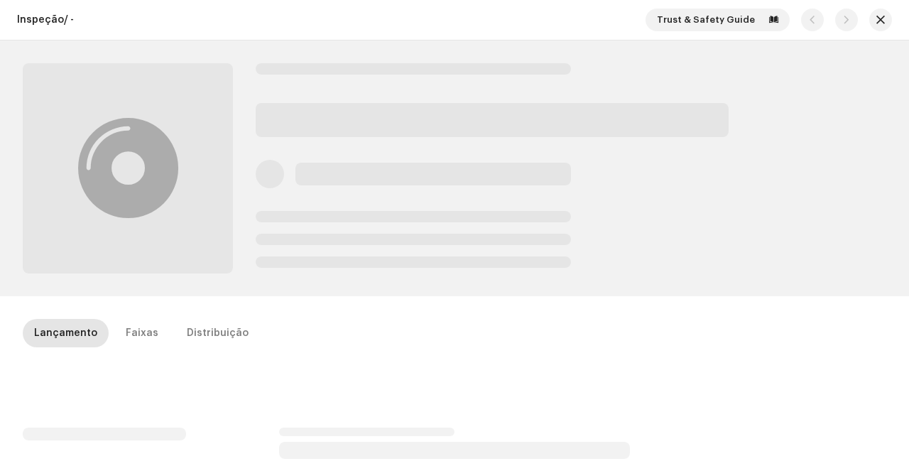
scroll to position [77, 0]
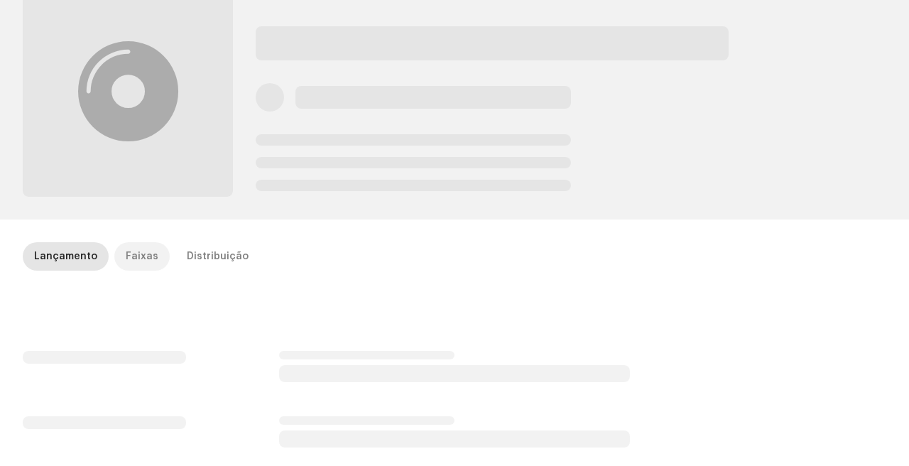
click at [133, 244] on div "Faixas" at bounding box center [142, 256] width 33 height 28
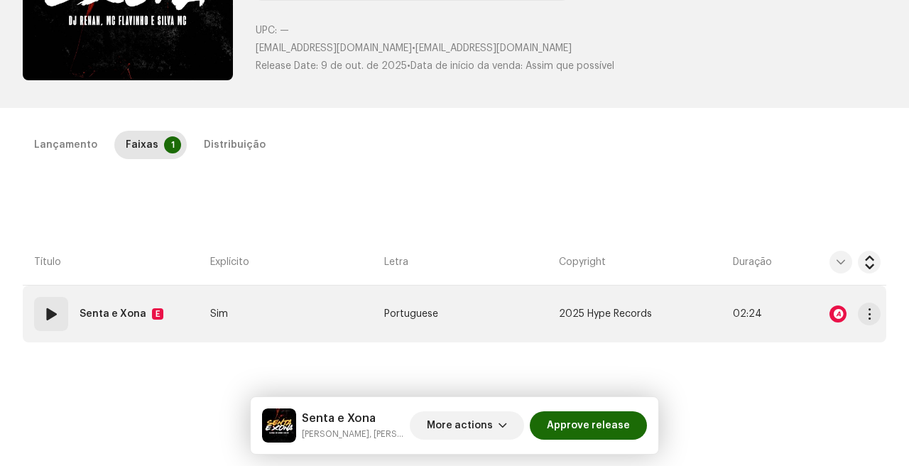
scroll to position [198, 0]
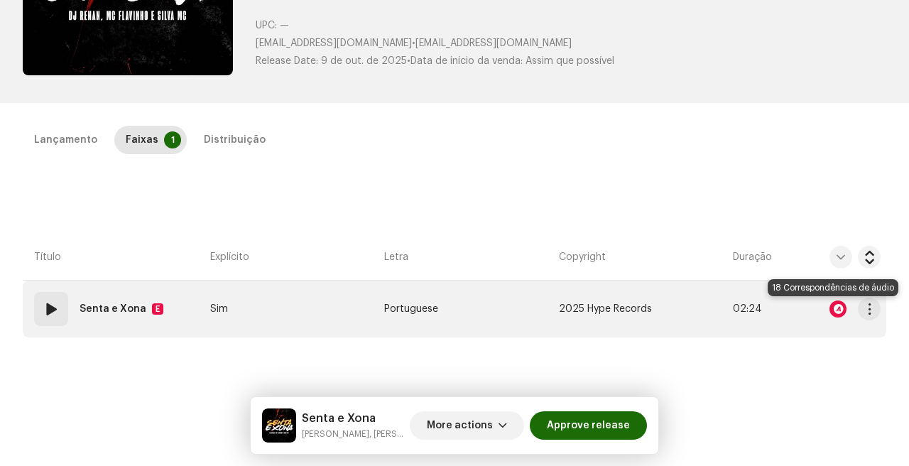
click at [835, 313] on div at bounding box center [837, 308] width 17 height 17
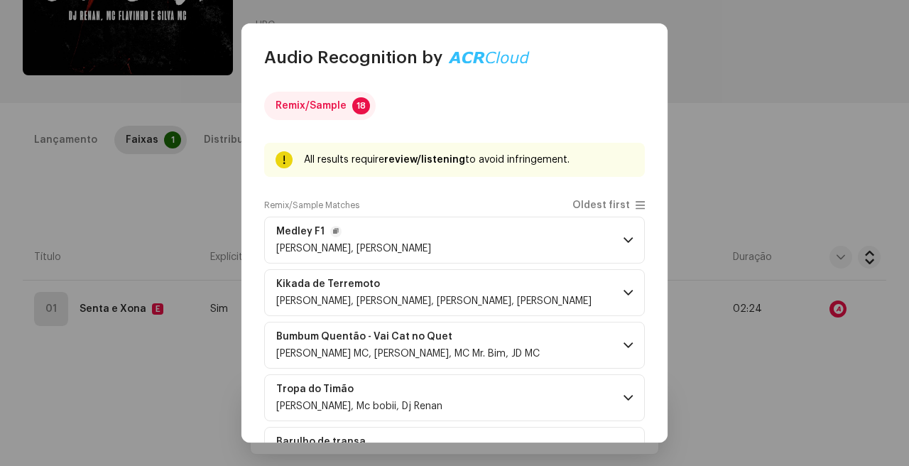
click at [475, 234] on p-accordion-header "Medley F1 [PERSON_NAME], [PERSON_NAME]" at bounding box center [454, 240] width 381 height 47
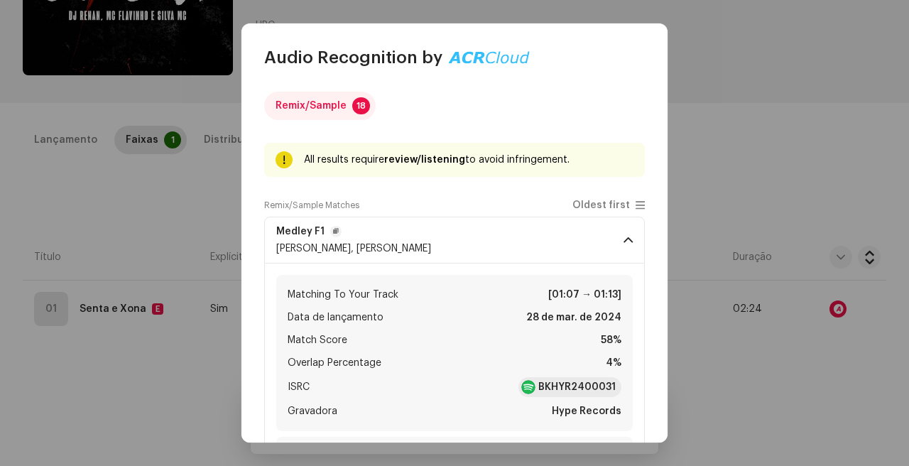
click at [476, 233] on p-accordion-header "Medley F1 [PERSON_NAME], [PERSON_NAME]" at bounding box center [454, 240] width 381 height 47
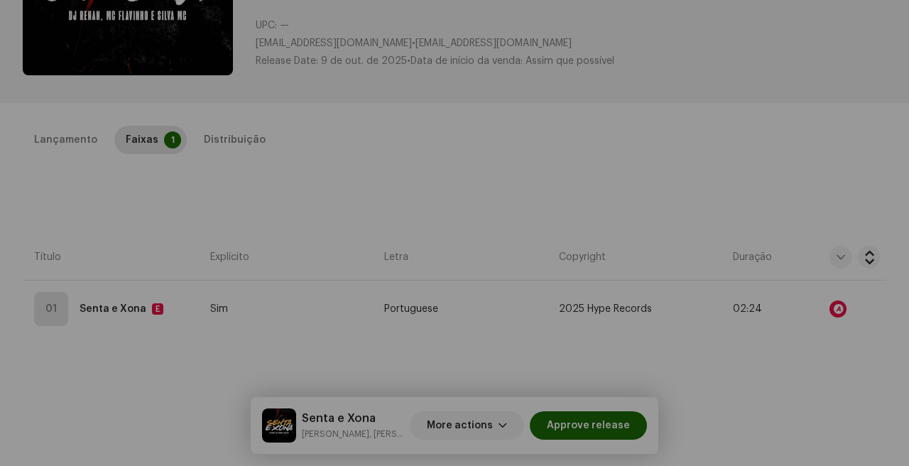
click at [736, 306] on div "Audio Recognition by Remix/Sample 18 All results require review/listening to av…" at bounding box center [454, 233] width 909 height 466
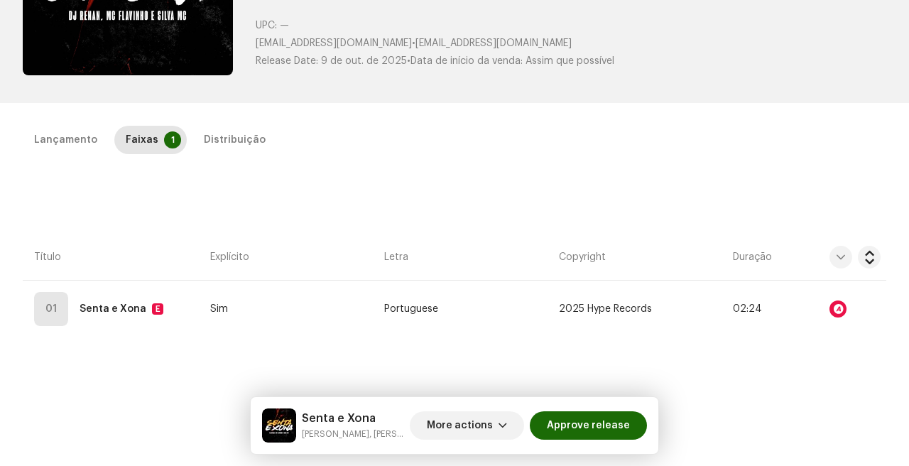
scroll to position [3866, 0]
click at [599, 423] on span "Approve release" at bounding box center [588, 425] width 83 height 28
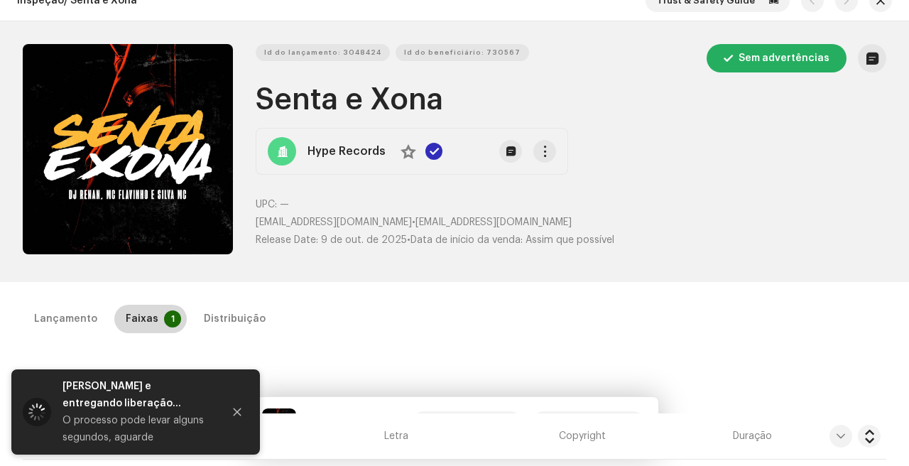
scroll to position [0, 0]
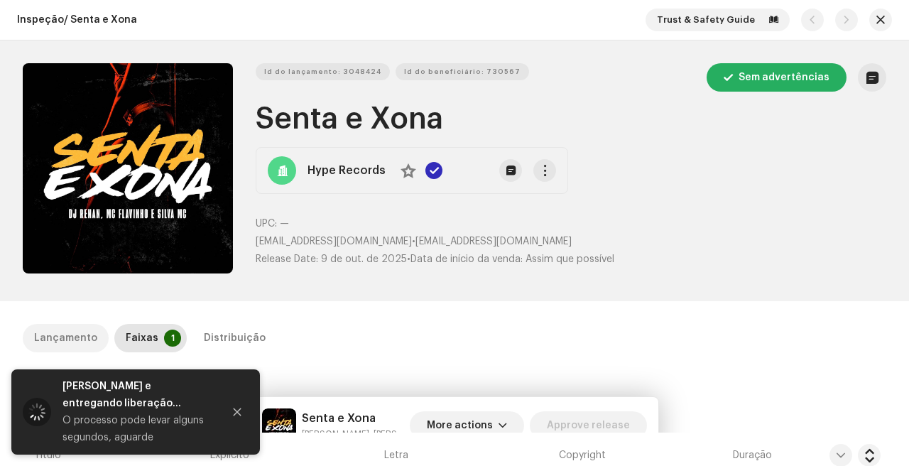
click at [96, 338] on p-tab "Lançamento" at bounding box center [66, 338] width 86 height 28
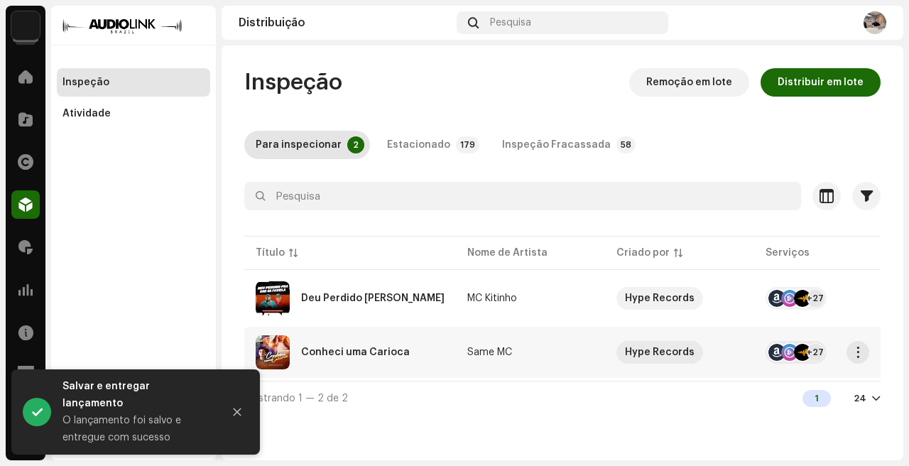
click at [542, 349] on re-a-table-link "Same MC" at bounding box center [530, 352] width 126 height 10
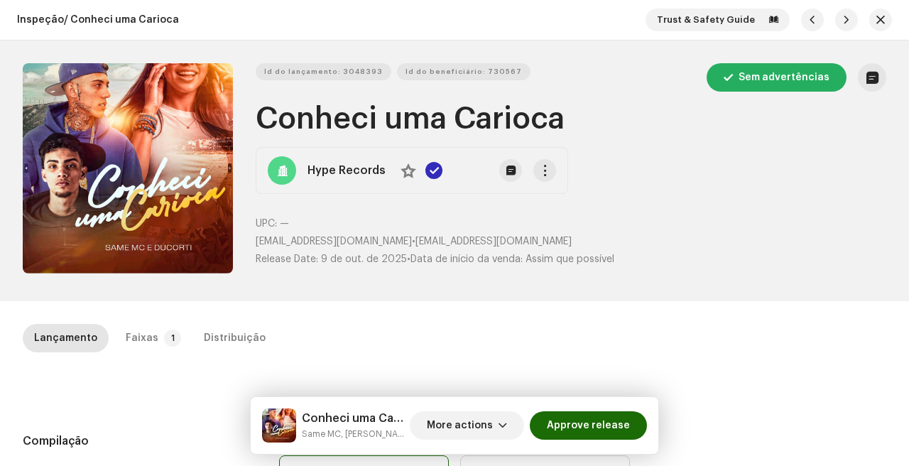
scroll to position [150, 0]
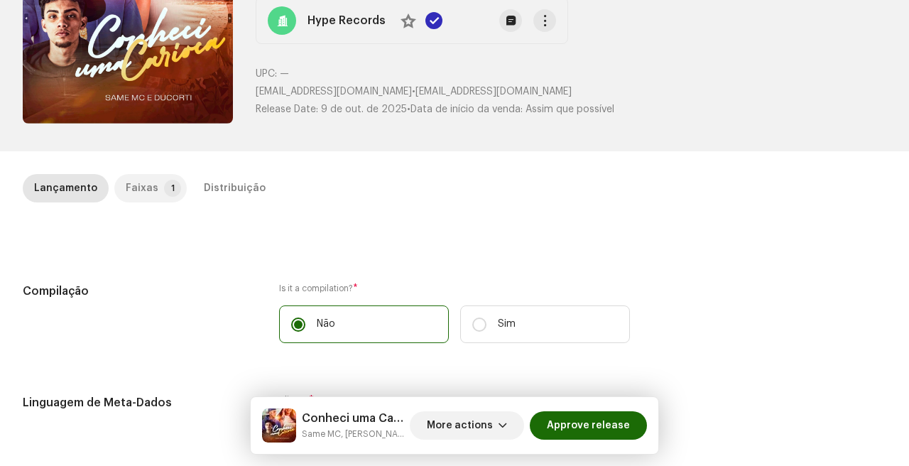
click at [149, 186] on div "Faixas" at bounding box center [142, 188] width 33 height 28
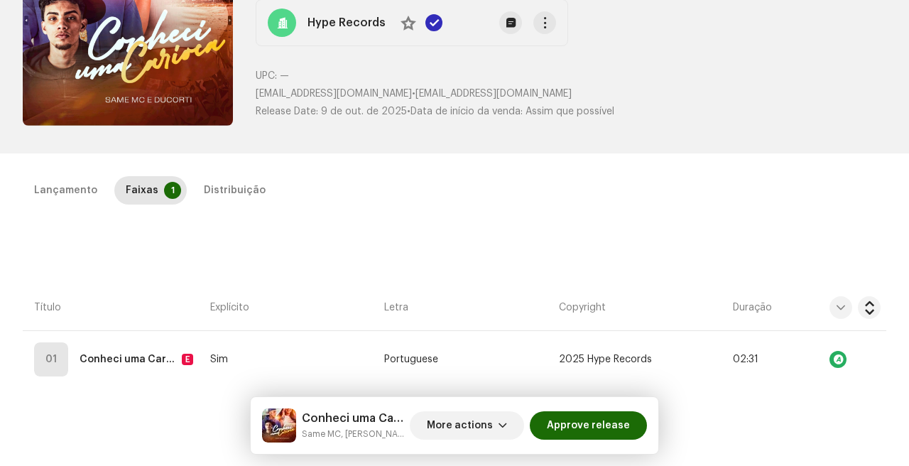
scroll to position [0, 0]
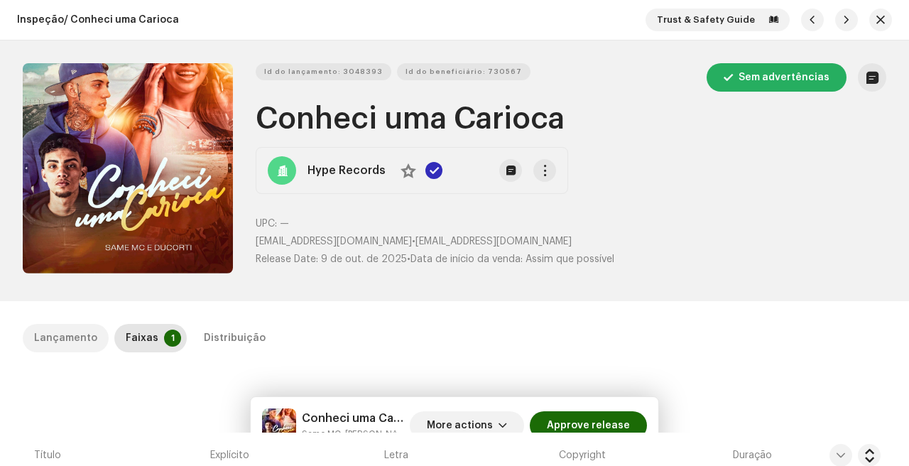
click at [58, 331] on div "Lançamento" at bounding box center [65, 338] width 63 height 28
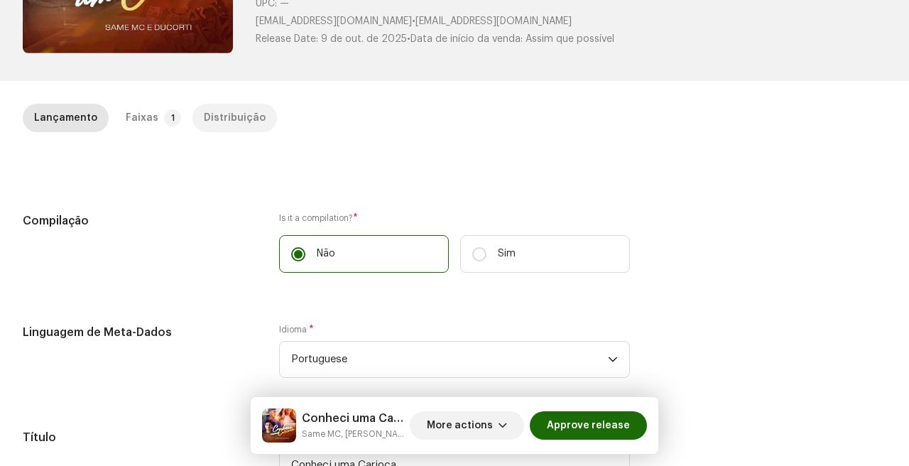
click at [251, 119] on div "Distribuição" at bounding box center [235, 118] width 62 height 28
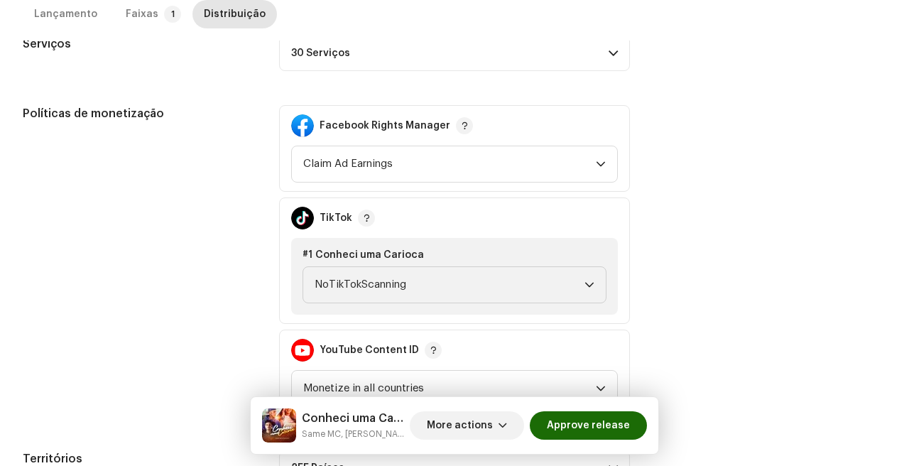
scroll to position [519, 0]
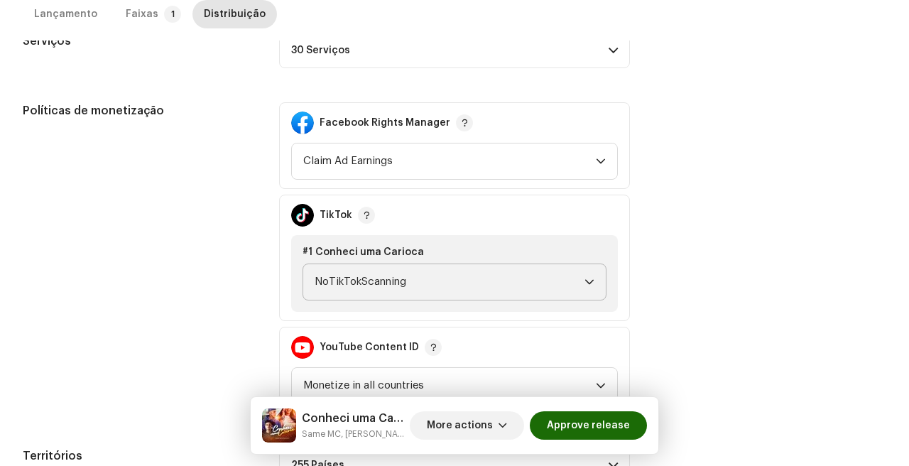
click at [418, 276] on span "NoTikTokScanning" at bounding box center [450, 282] width 270 height 36
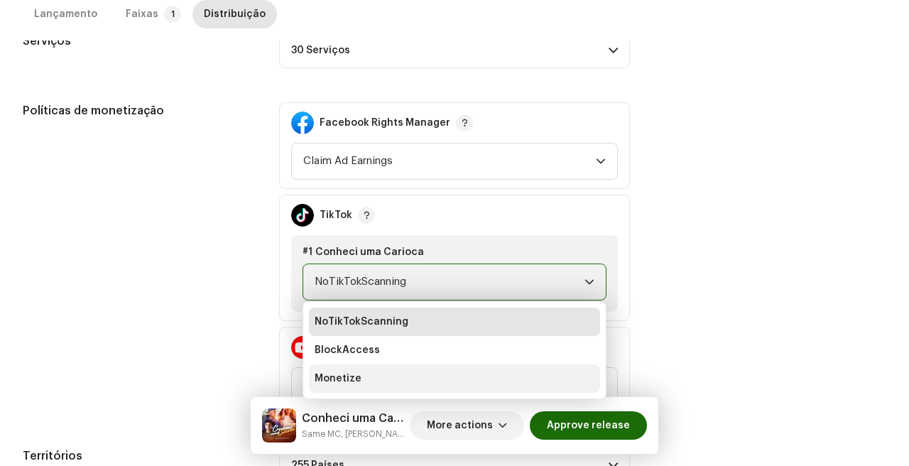
click at [391, 383] on li "Monetize" at bounding box center [454, 378] width 291 height 28
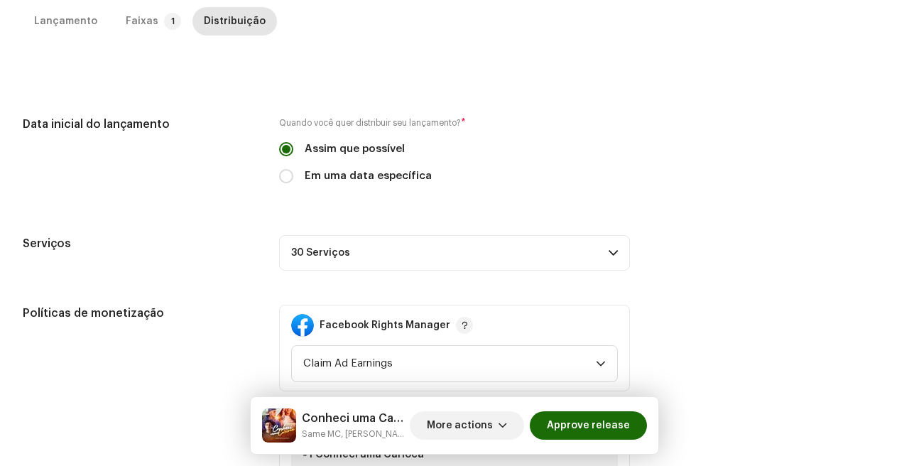
scroll to position [0, 0]
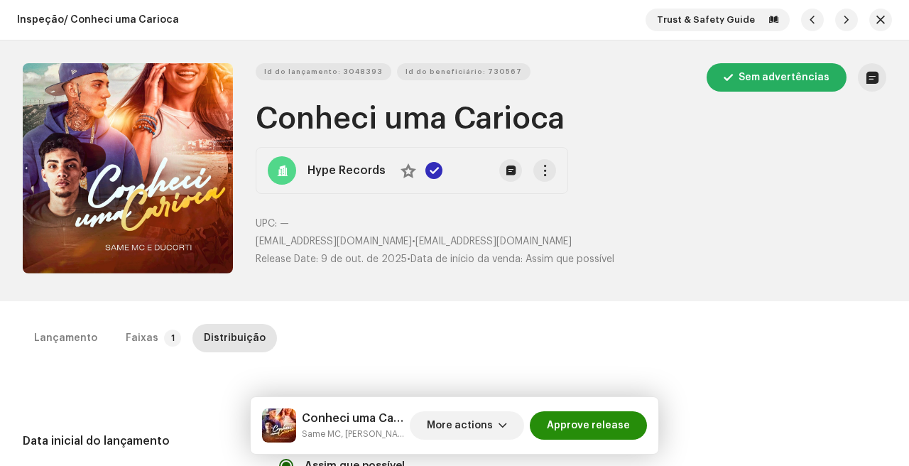
click at [592, 420] on span "Approve release" at bounding box center [588, 425] width 83 height 28
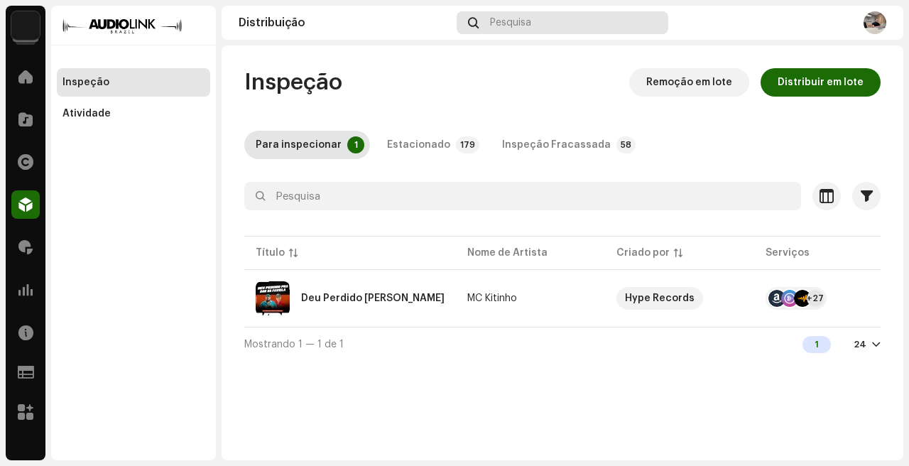
click at [530, 16] on div "Pesquisa" at bounding box center [563, 22] width 212 height 23
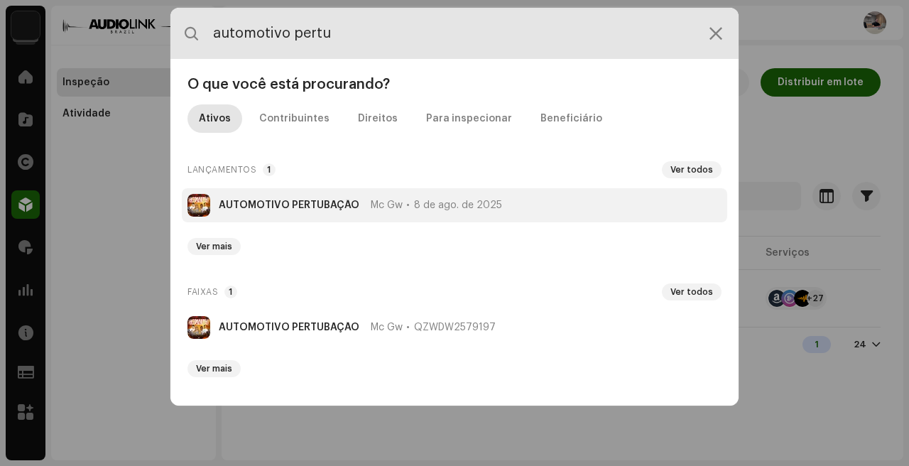
type input "automotivo pertu"
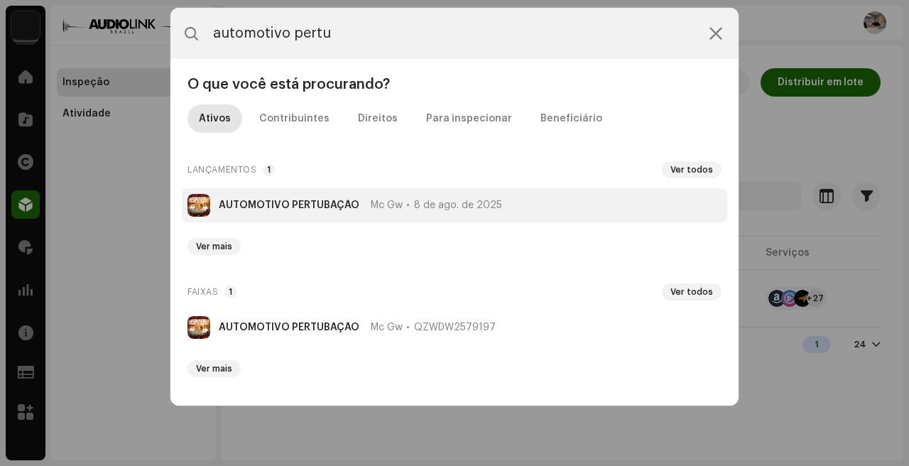
click at [417, 205] on span "8 de ago. de 2025" at bounding box center [458, 205] width 88 height 11
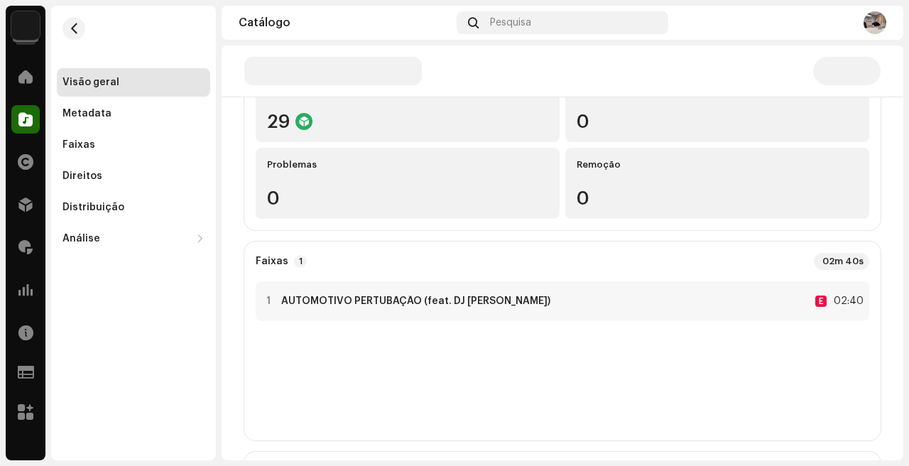
scroll to position [128, 0]
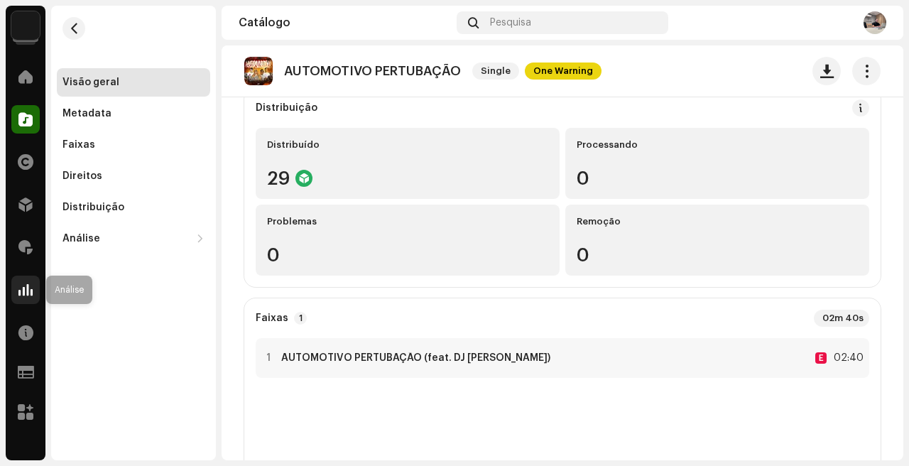
click at [24, 293] on span at bounding box center [25, 289] width 14 height 11
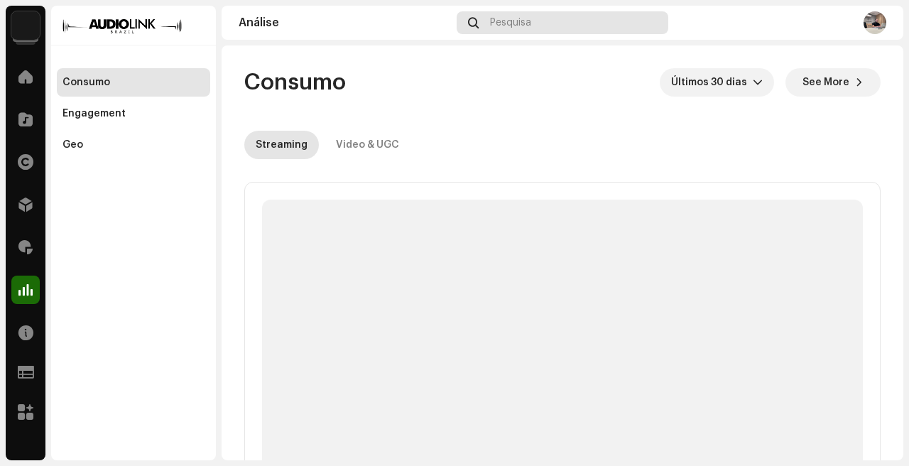
click at [521, 21] on span "Pesquisa" at bounding box center [510, 22] width 41 height 11
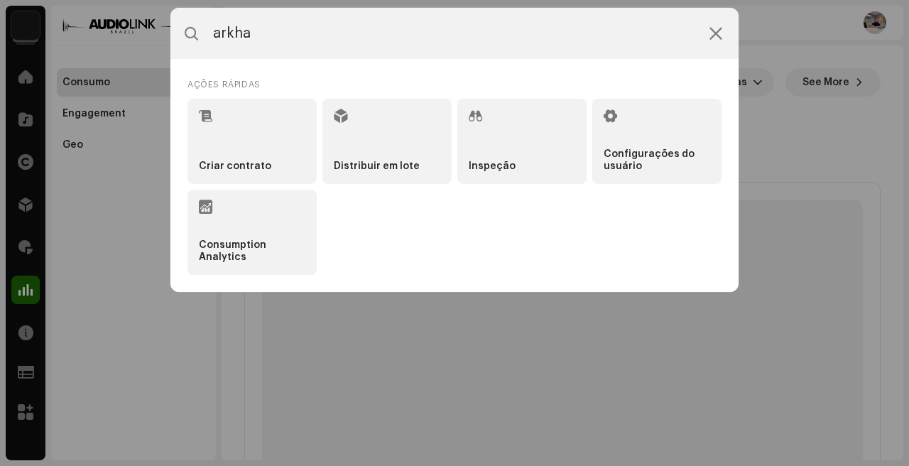
type input "arkham"
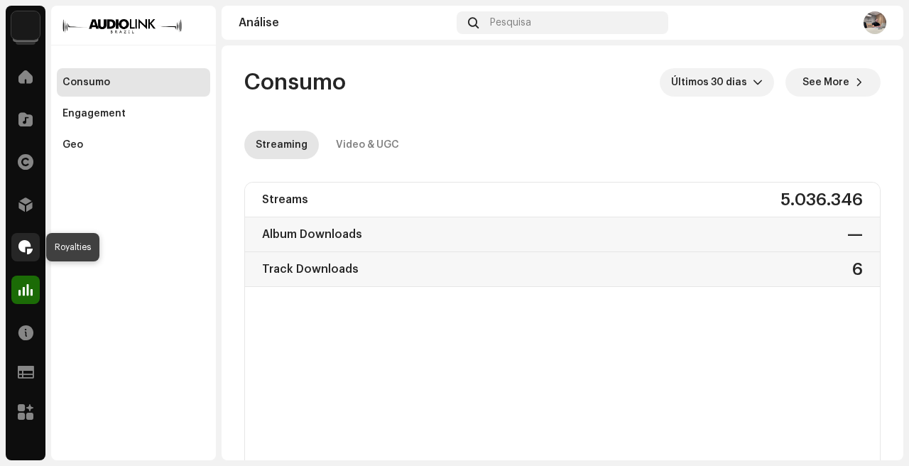
click at [24, 253] on span at bounding box center [25, 246] width 14 height 11
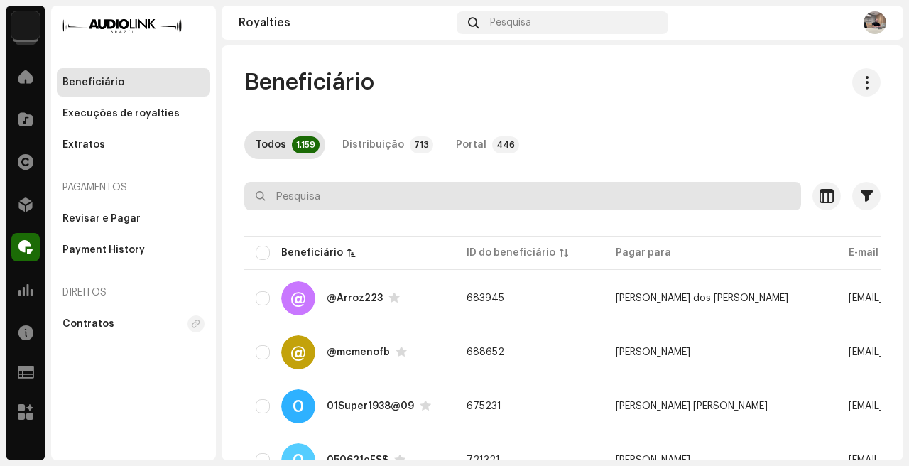
click at [371, 202] on input "text" at bounding box center [522, 196] width 557 height 28
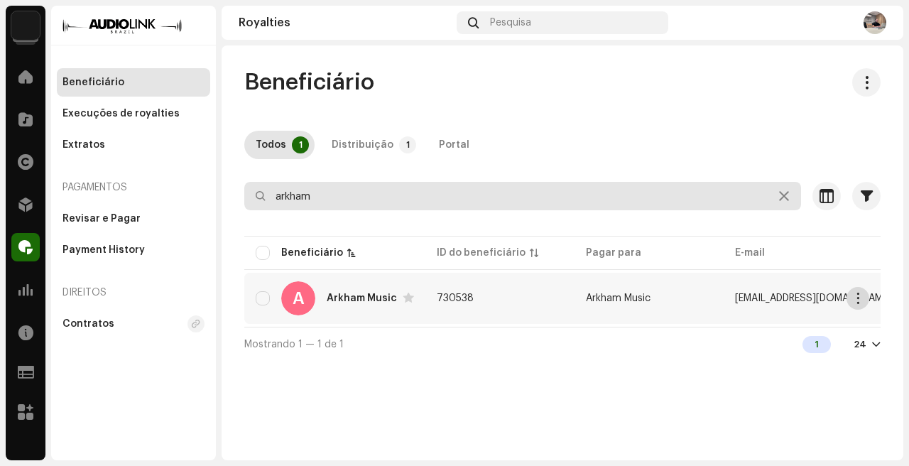
type input "arkham"
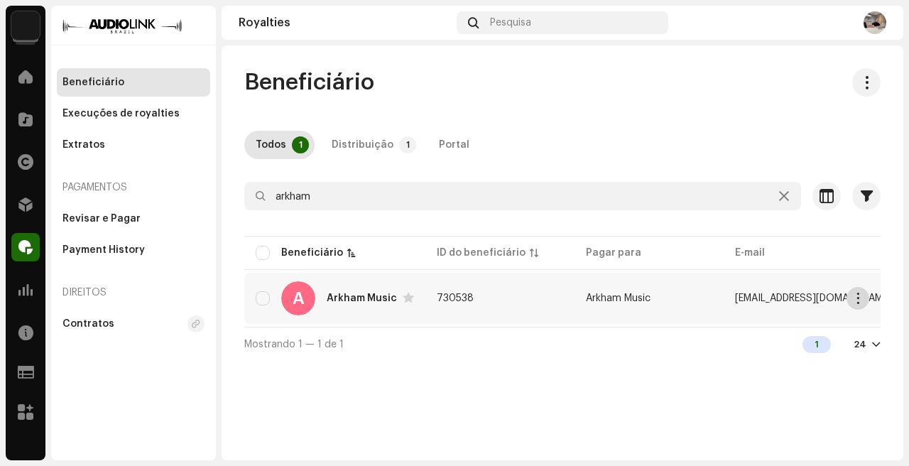
click at [863, 297] on button "button" at bounding box center [857, 298] width 23 height 23
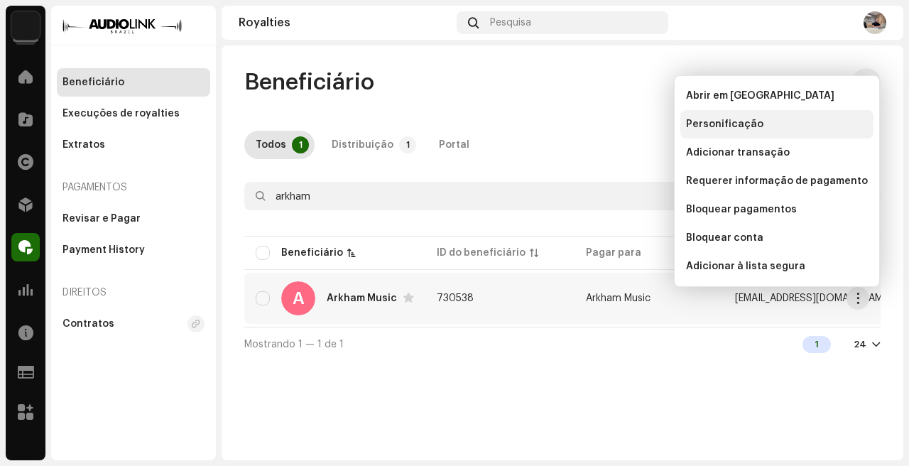
click at [768, 119] on div "Personificação" at bounding box center [777, 124] width 182 height 11
